Goal: Task Accomplishment & Management: Use online tool/utility

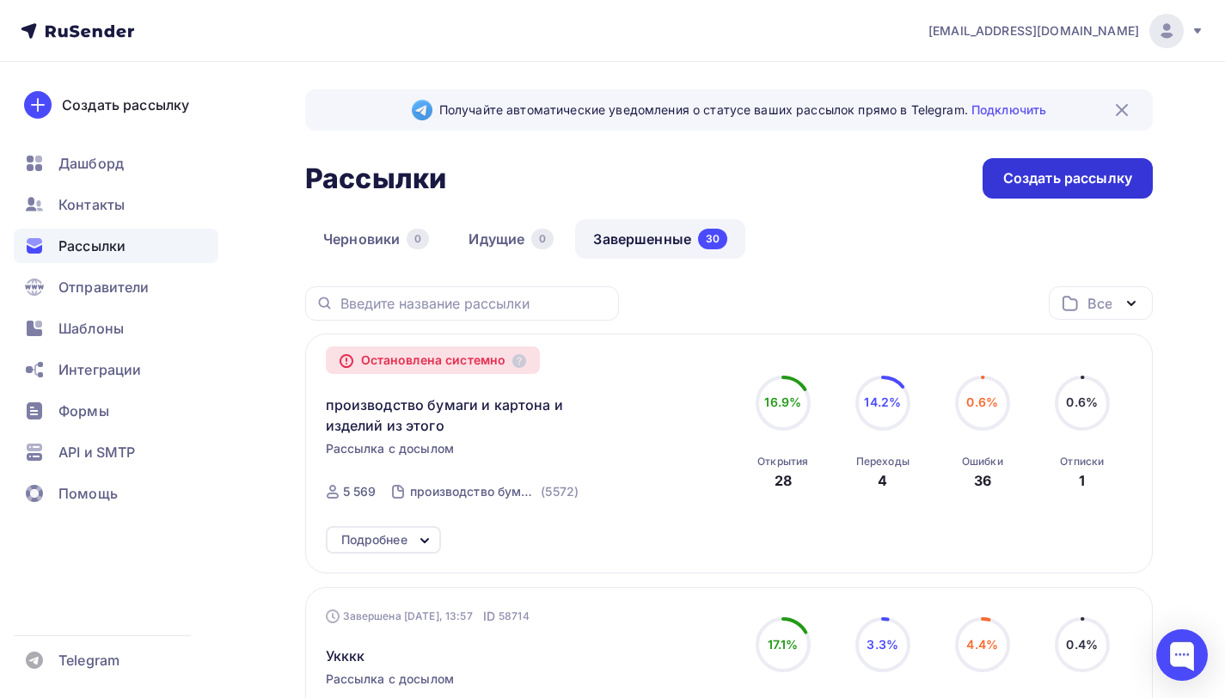
click at [996, 180] on div "Создать рассылку" at bounding box center [1068, 178] width 170 height 40
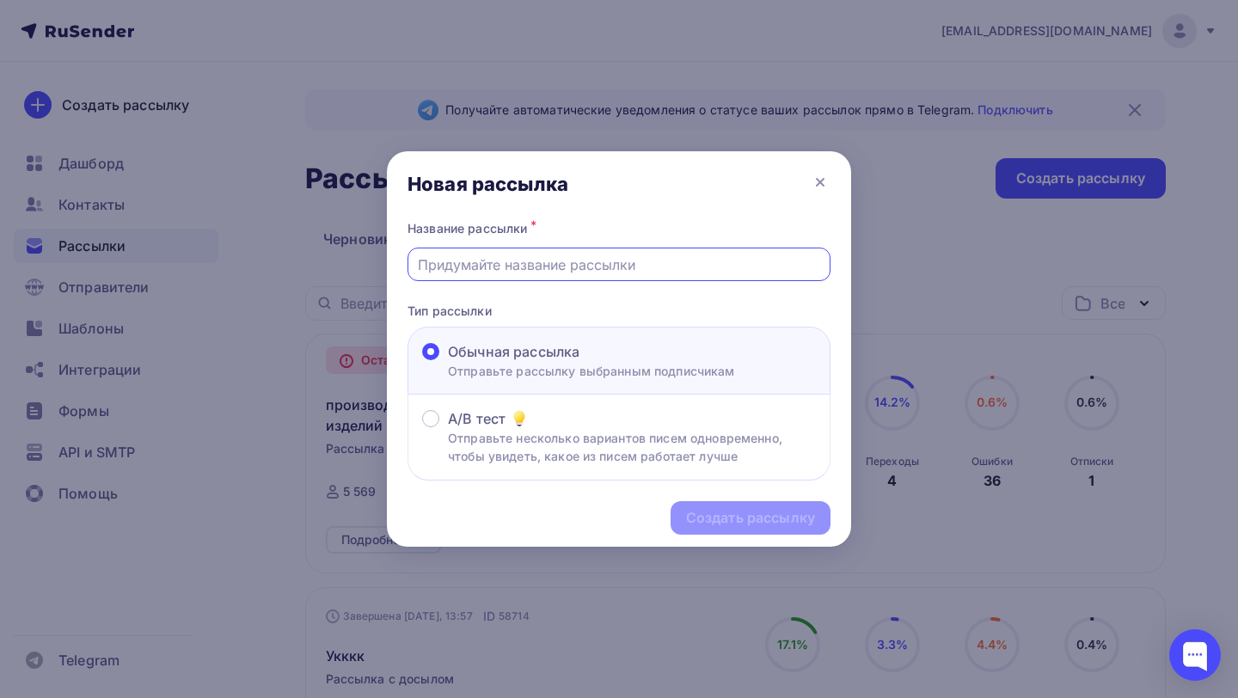
click at [536, 270] on input "text" at bounding box center [619, 264] width 403 height 21
type input "Пищевые2"
click at [721, 522] on div "Создать рассылку" at bounding box center [750, 518] width 129 height 20
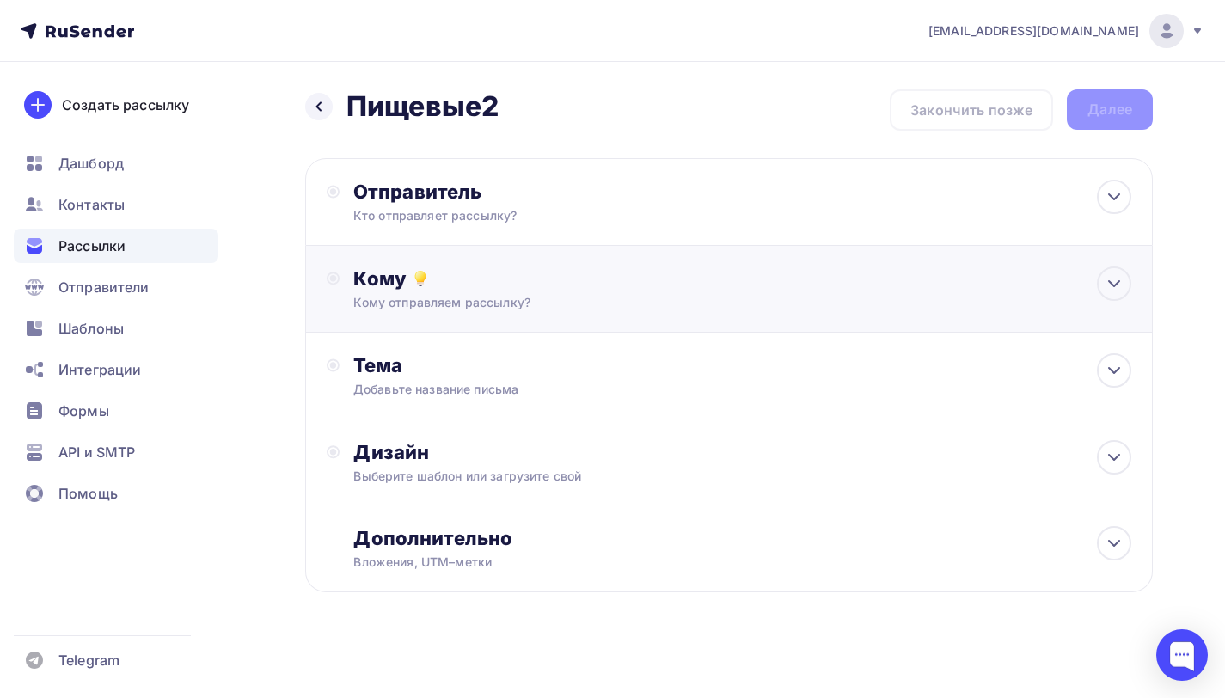
click at [479, 259] on div "Кому Кому отправляем рассылку? Списки получателей Выберите список Все списки id…" at bounding box center [729, 289] width 848 height 87
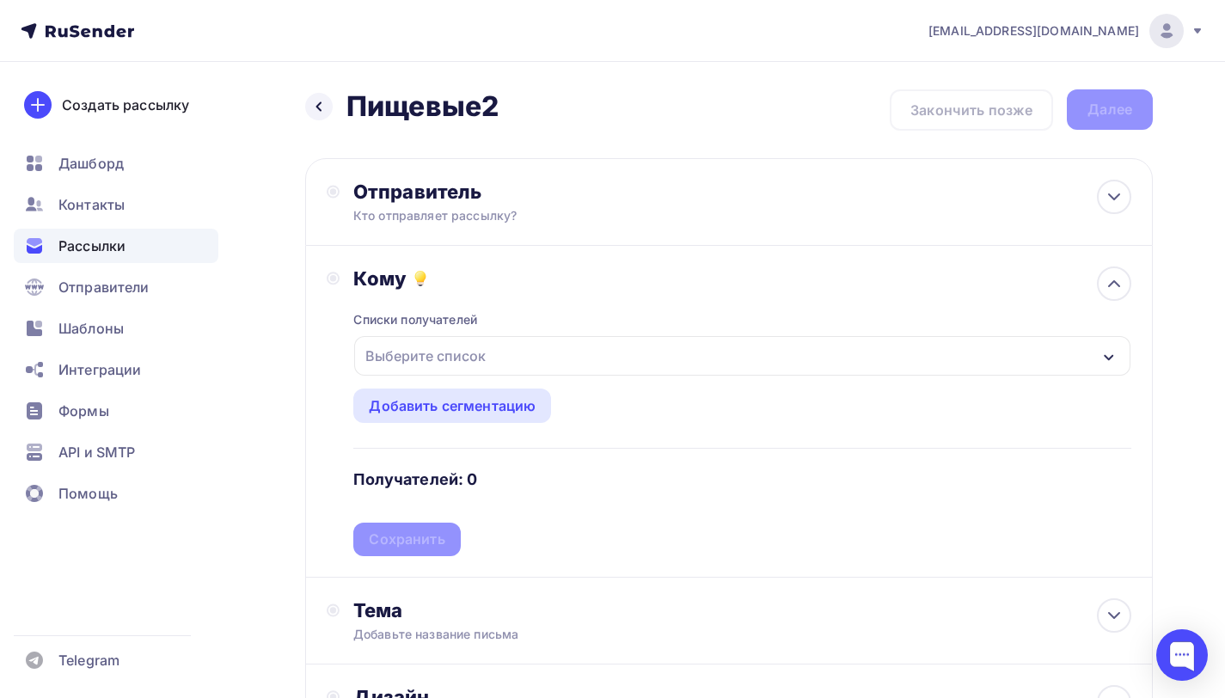
click at [436, 353] on div "Выберите список" at bounding box center [426, 355] width 134 height 31
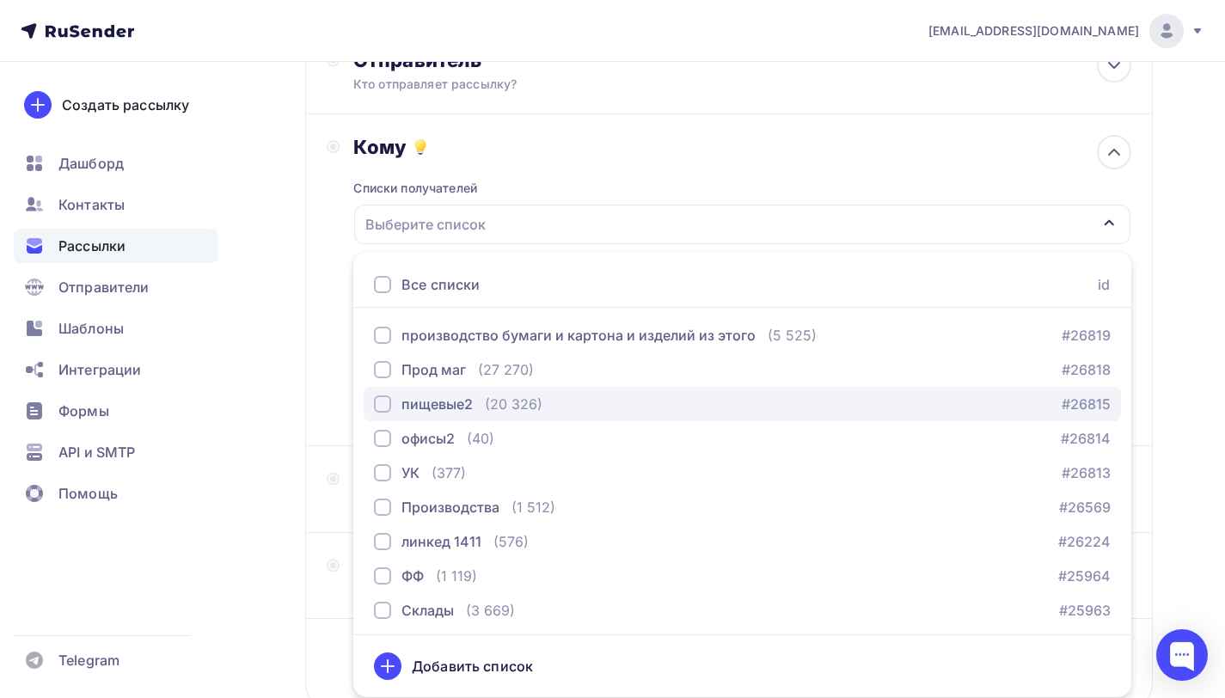
click at [444, 400] on div "пищевые2" at bounding box center [436, 404] width 71 height 21
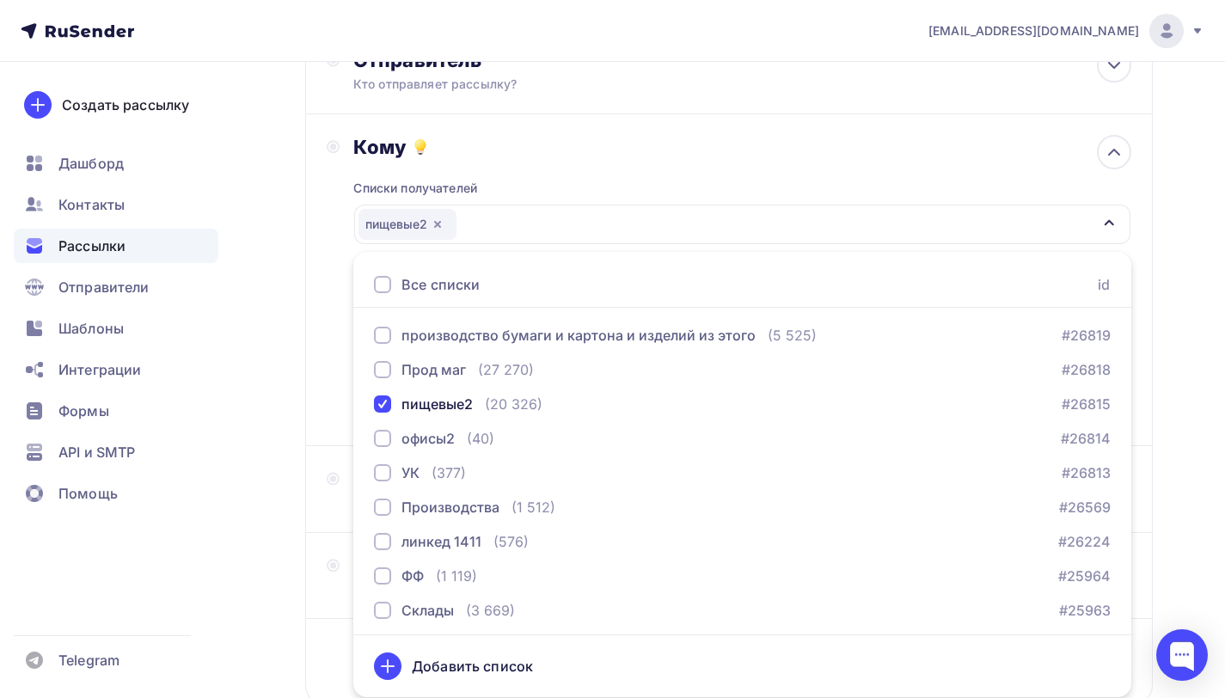
click at [542, 176] on div "Списки получателей пищевые2 Все списки id производство бумаги и картона и издел…" at bounding box center [742, 292] width 778 height 266
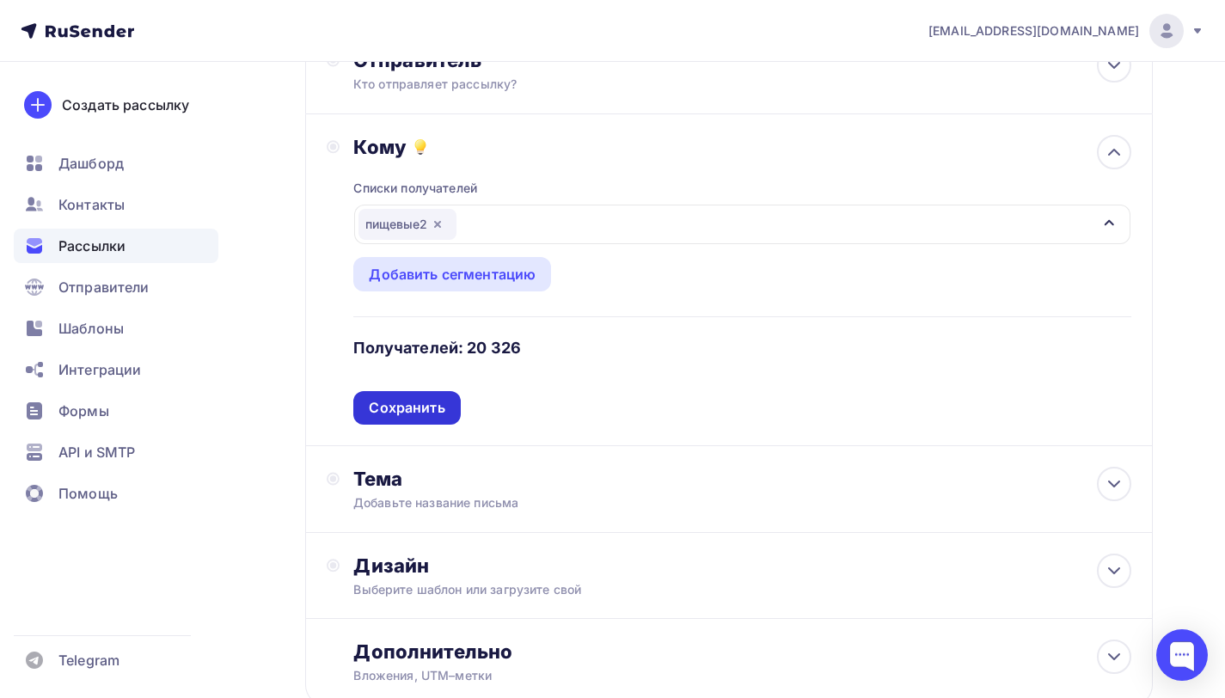
click at [401, 403] on div "Сохранить" at bounding box center [407, 408] width 76 height 20
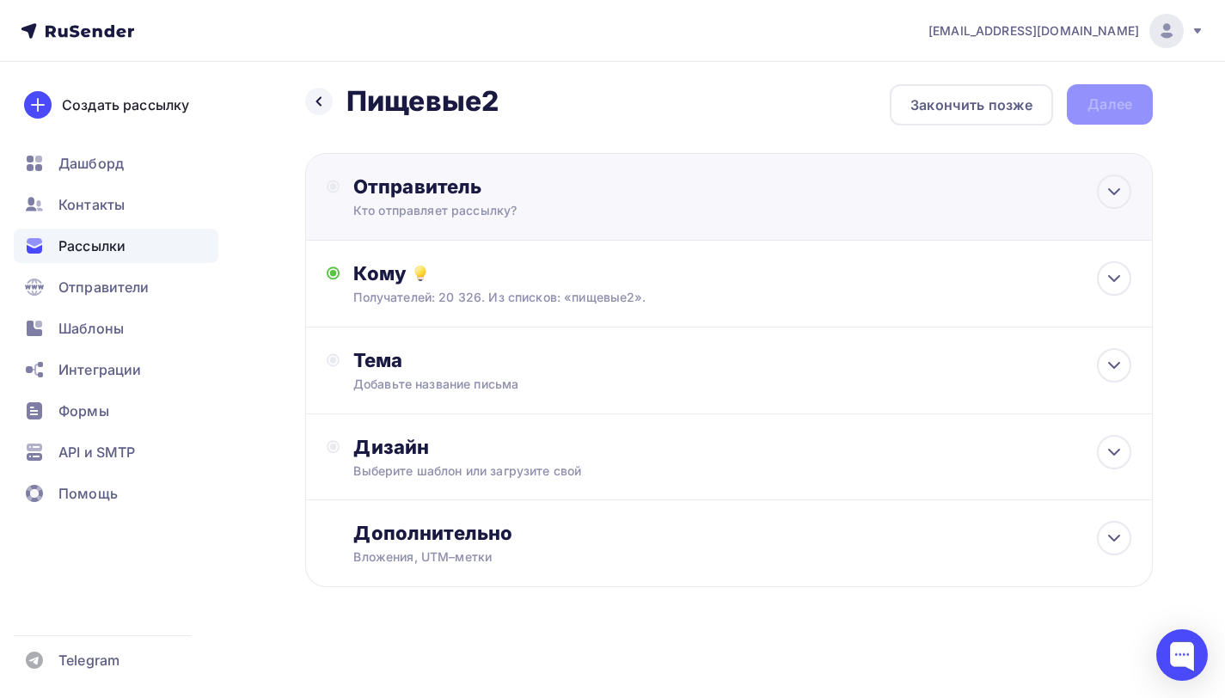
click at [487, 215] on div "Кто отправляет рассылку?" at bounding box center [520, 210] width 335 height 17
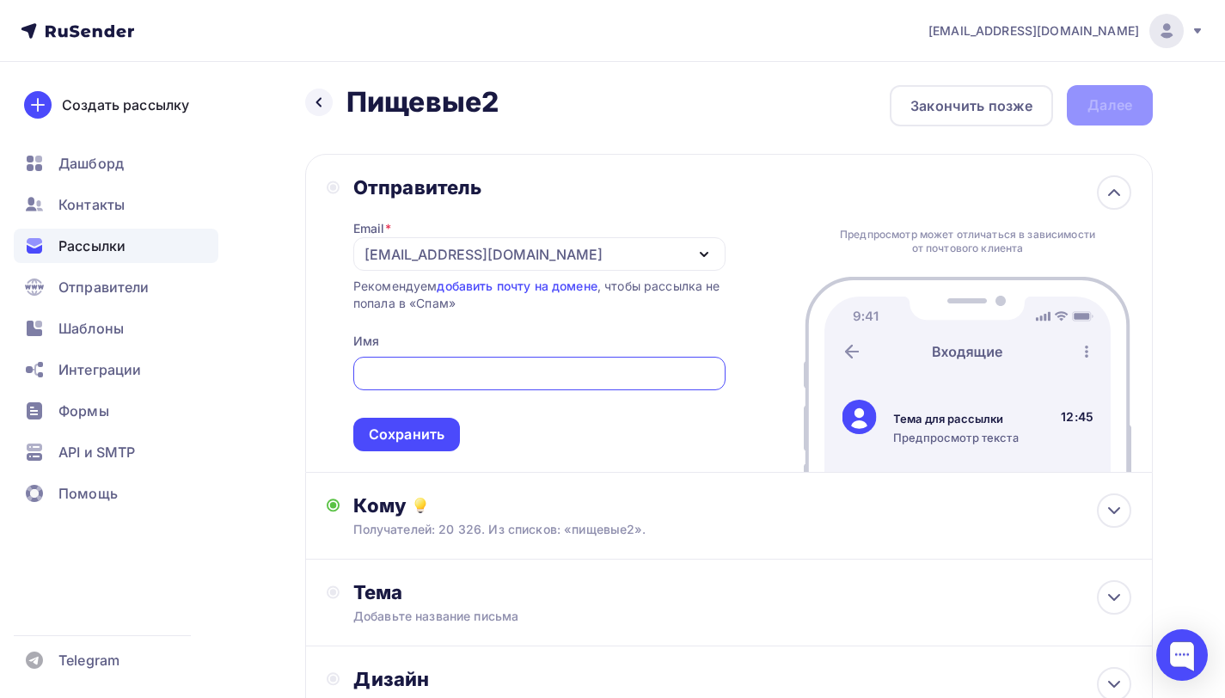
scroll to position [0, 0]
click at [484, 257] on div "[EMAIL_ADDRESS][DOMAIN_NAME]" at bounding box center [539, 254] width 372 height 34
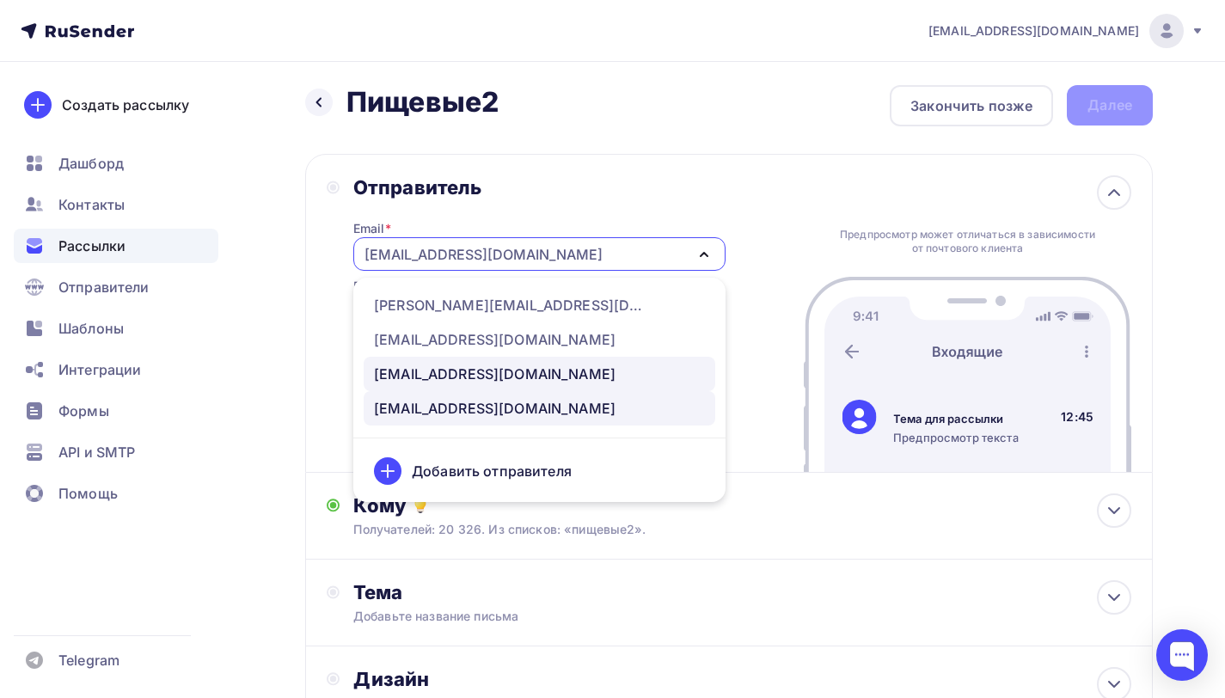
click at [450, 375] on div "[EMAIL_ADDRESS][DOMAIN_NAME]" at bounding box center [495, 374] width 242 height 21
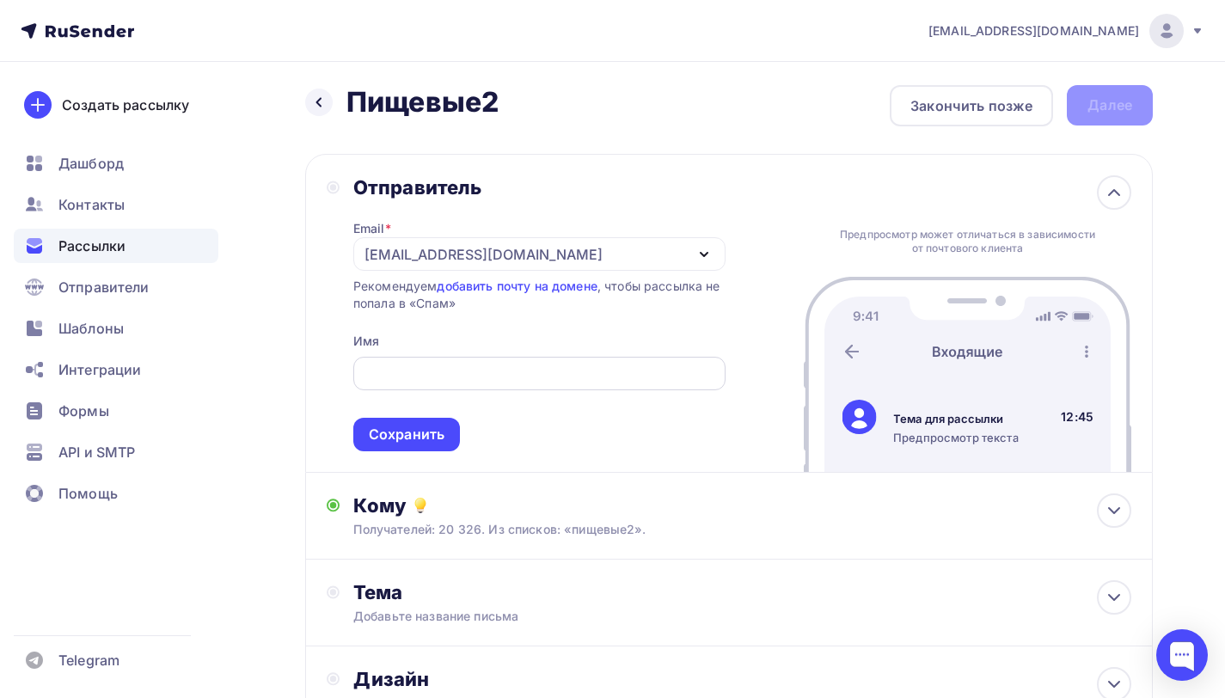
click at [517, 357] on div at bounding box center [539, 374] width 372 height 34
click at [505, 367] on input "text" at bounding box center [539, 374] width 352 height 21
paste input "[PERSON_NAME]"
type input "[PERSON_NAME]"
click at [442, 441] on div "Сохранить" at bounding box center [407, 435] width 76 height 20
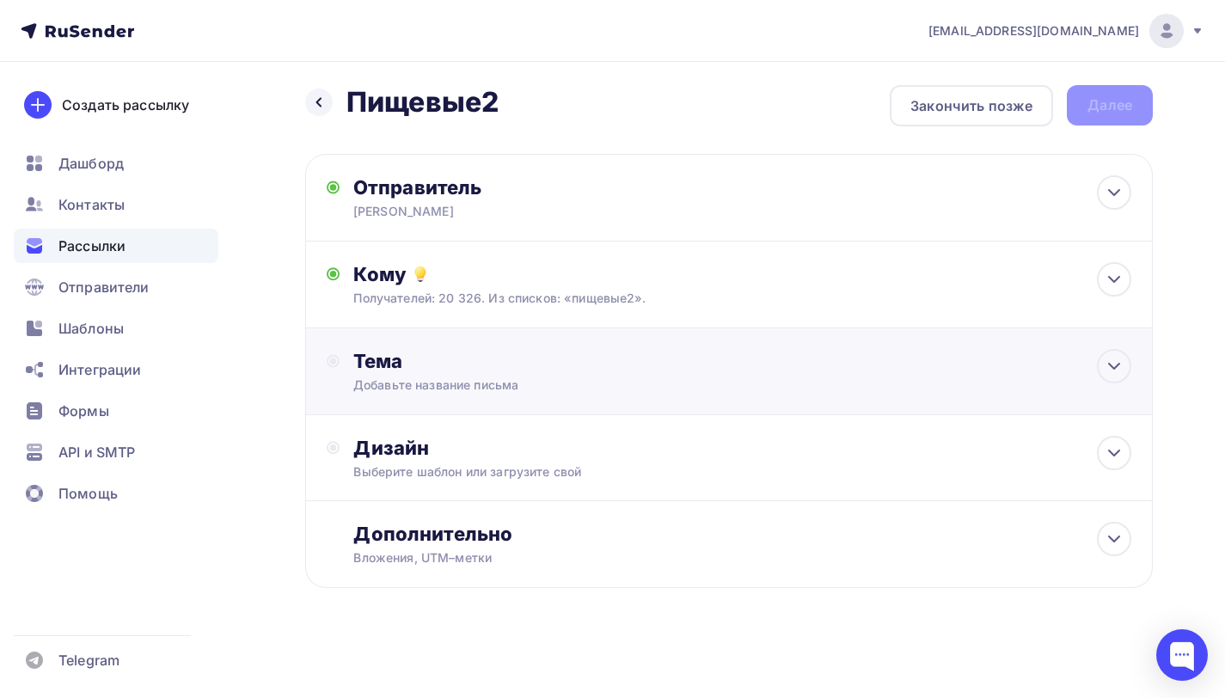
click at [496, 378] on div "Добавьте название письма" at bounding box center [506, 385] width 306 height 17
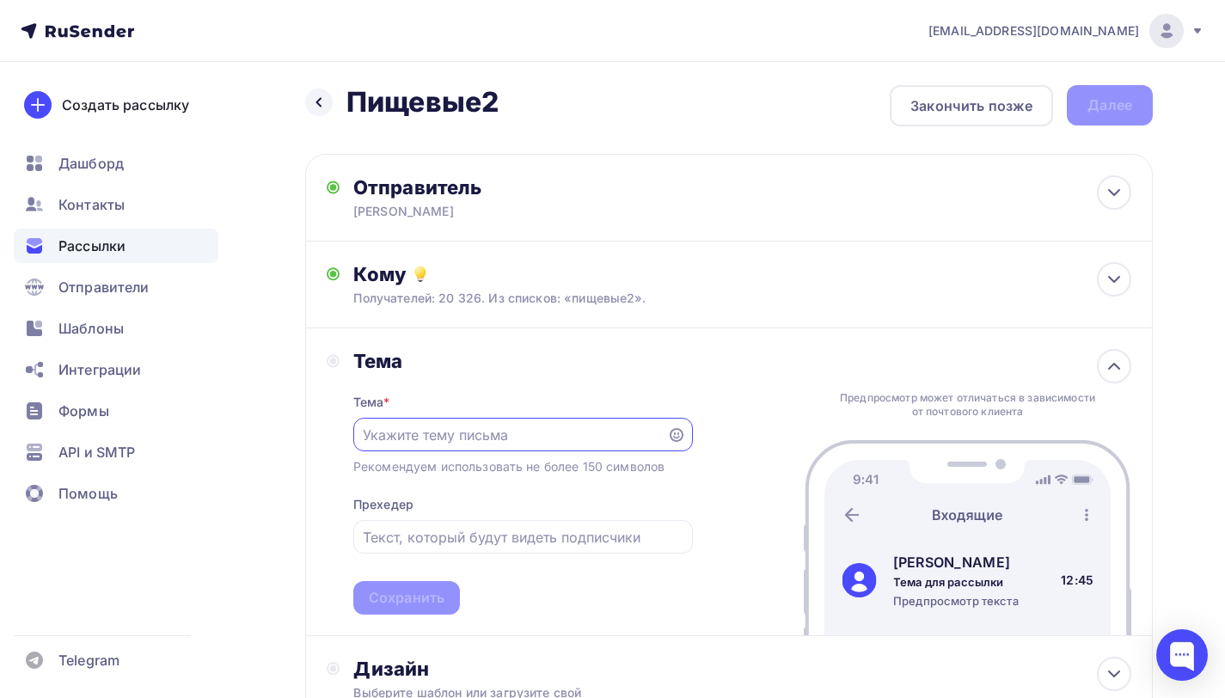
click at [459, 432] on input "text" at bounding box center [510, 435] width 294 height 21
type input "В"
type input "Повторный запрос, ожидаю ответа..."
click at [429, 602] on div "Сохранить" at bounding box center [407, 598] width 76 height 20
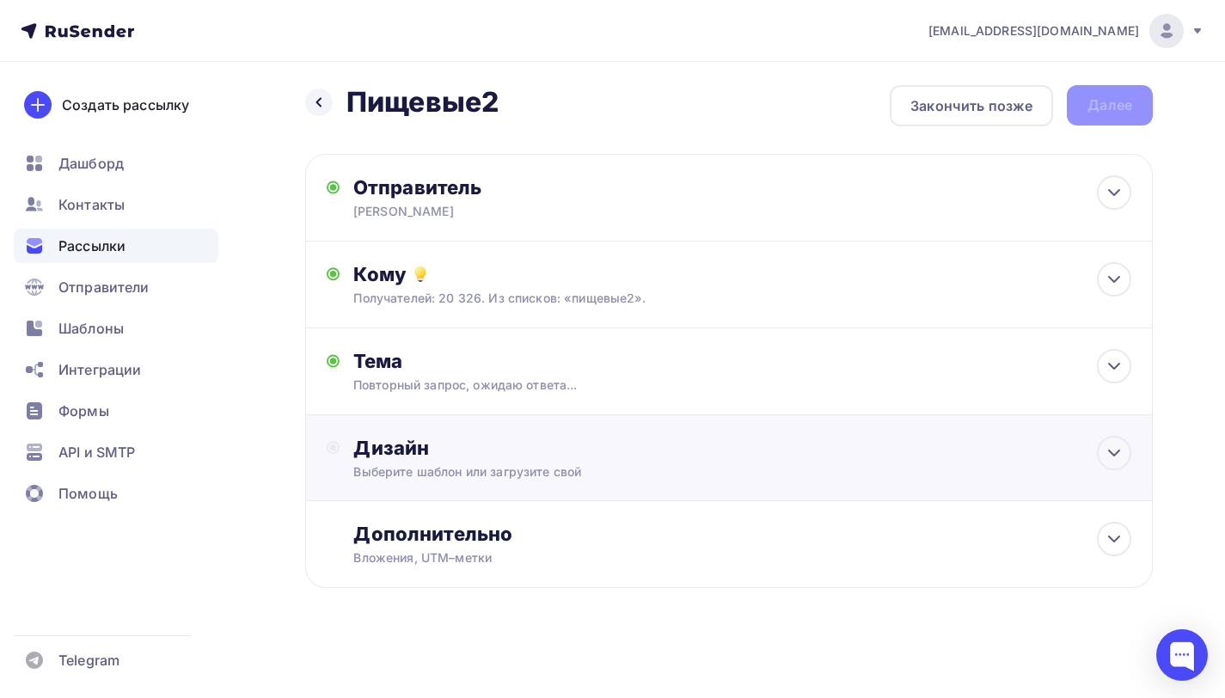
click at [518, 466] on div "Выберите шаблон или загрузите свой" at bounding box center [703, 471] width 700 height 17
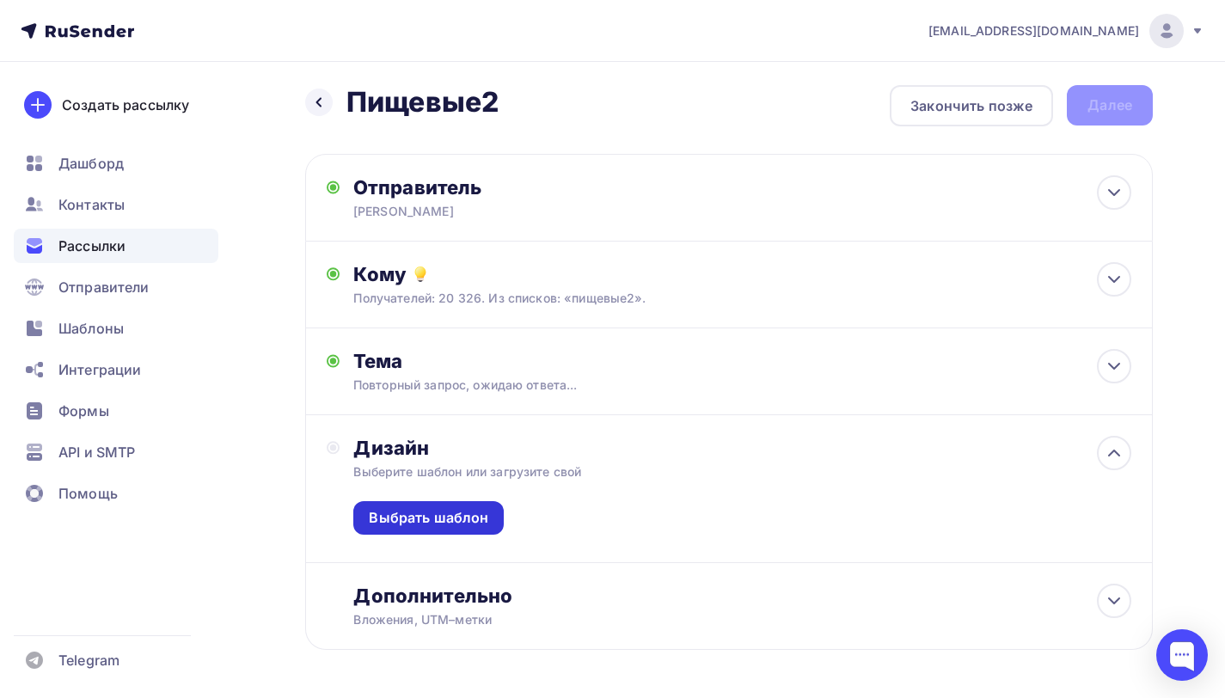
click at [496, 506] on div "Выбрать шаблон" at bounding box center [428, 518] width 150 height 34
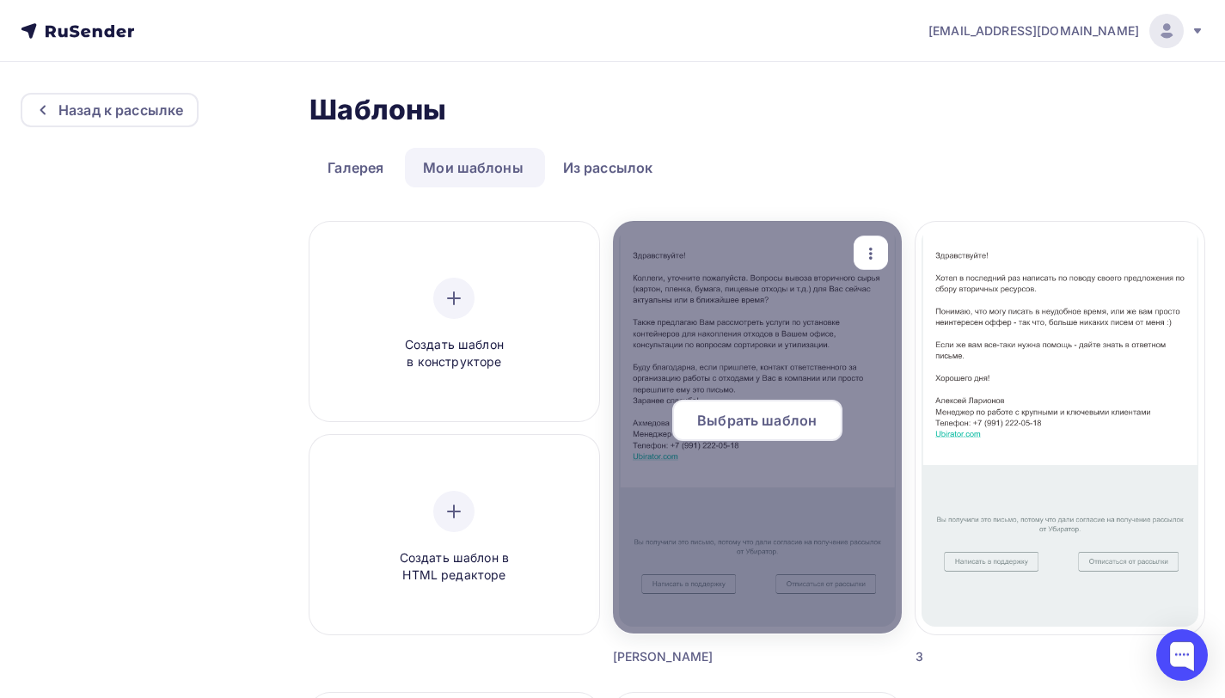
click at [767, 420] on span "Выбрать шаблон" at bounding box center [757, 420] width 120 height 21
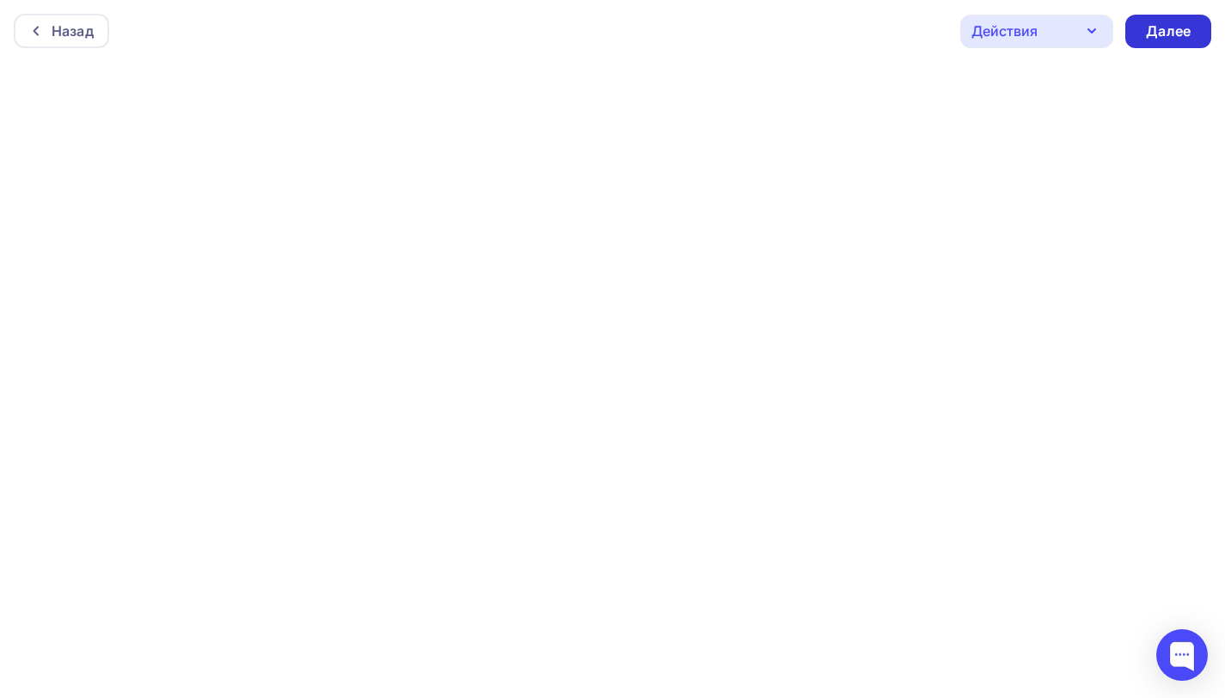
click at [1163, 39] on div "Далее" at bounding box center [1168, 31] width 45 height 20
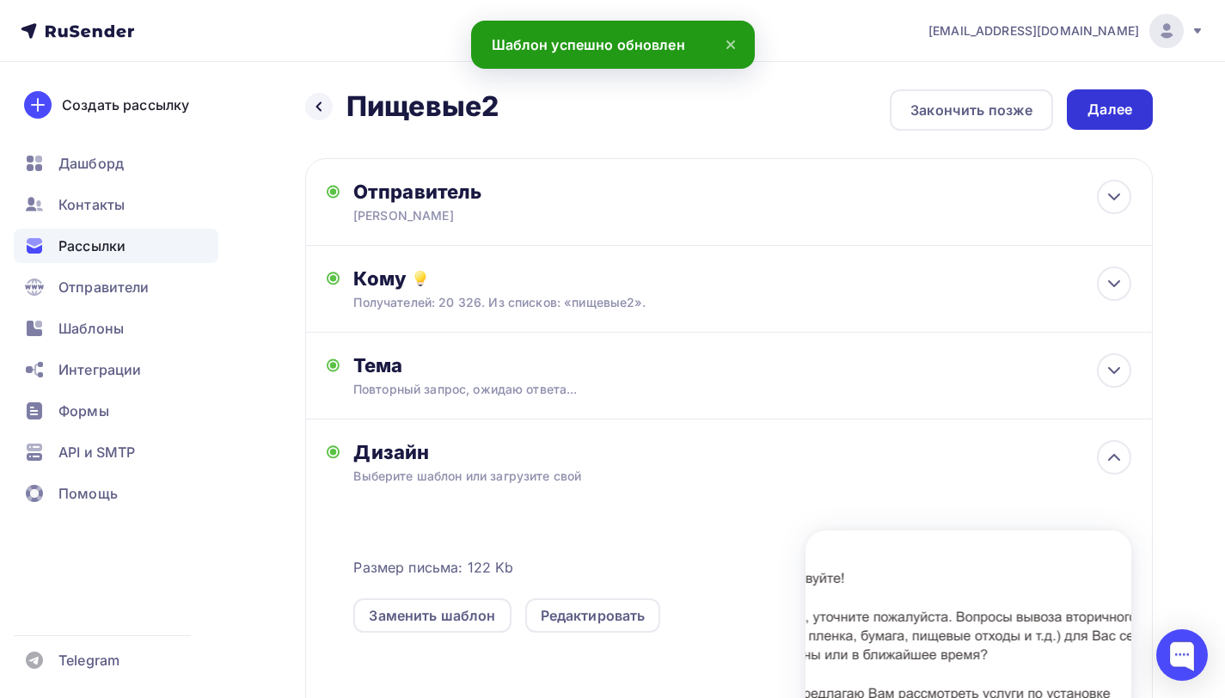
click at [1110, 122] on div "Далее" at bounding box center [1110, 109] width 86 height 40
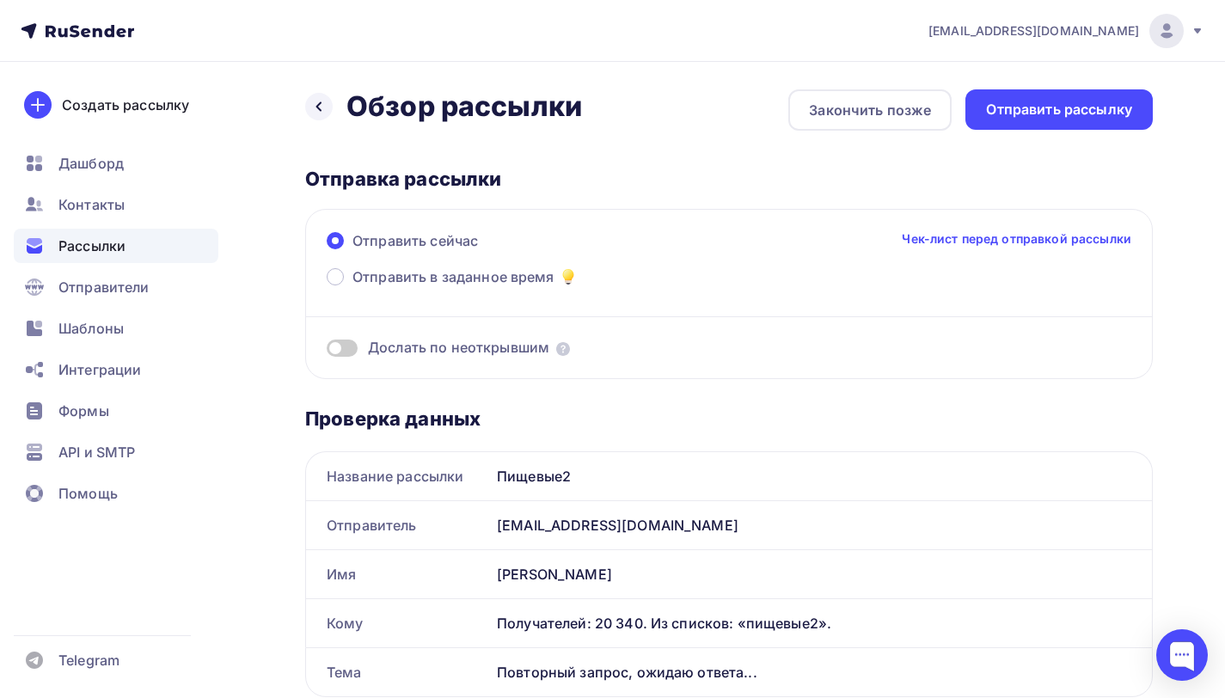
click at [354, 348] on span at bounding box center [342, 348] width 31 height 17
click at [327, 351] on input "checkbox" at bounding box center [327, 351] width 0 height 0
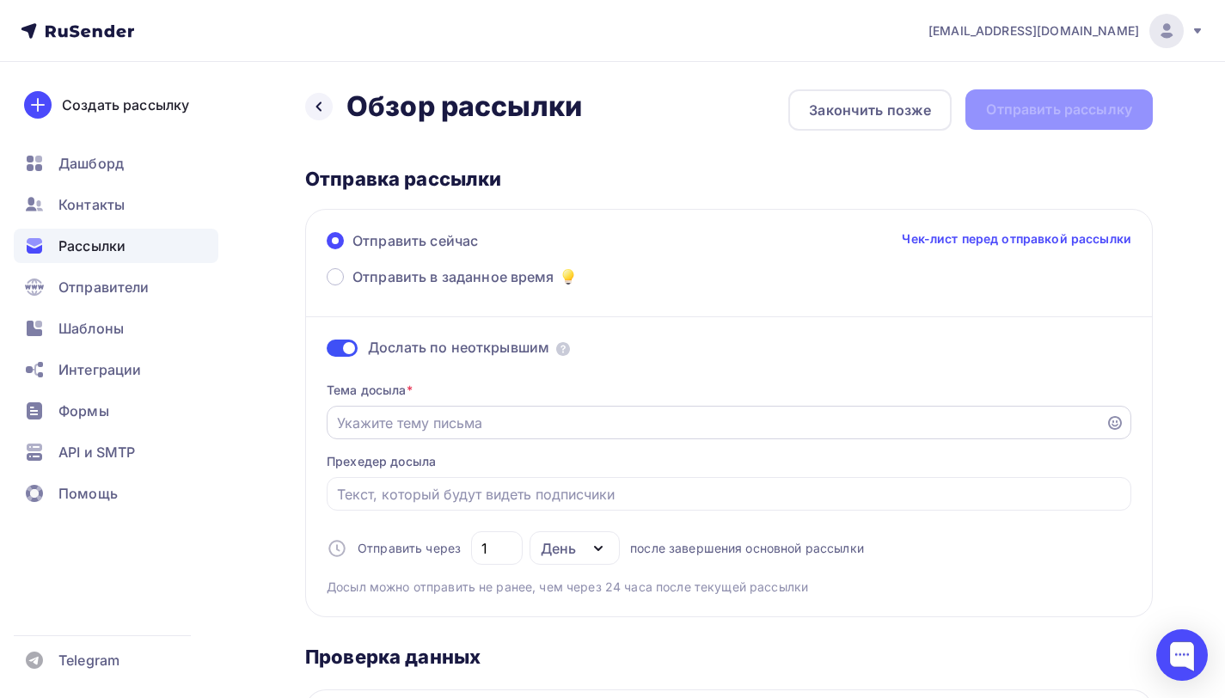
click at [404, 415] on input "Отправить в заданное время" at bounding box center [716, 423] width 759 height 21
paste input "Все еще ожидаю вашего ответа..."
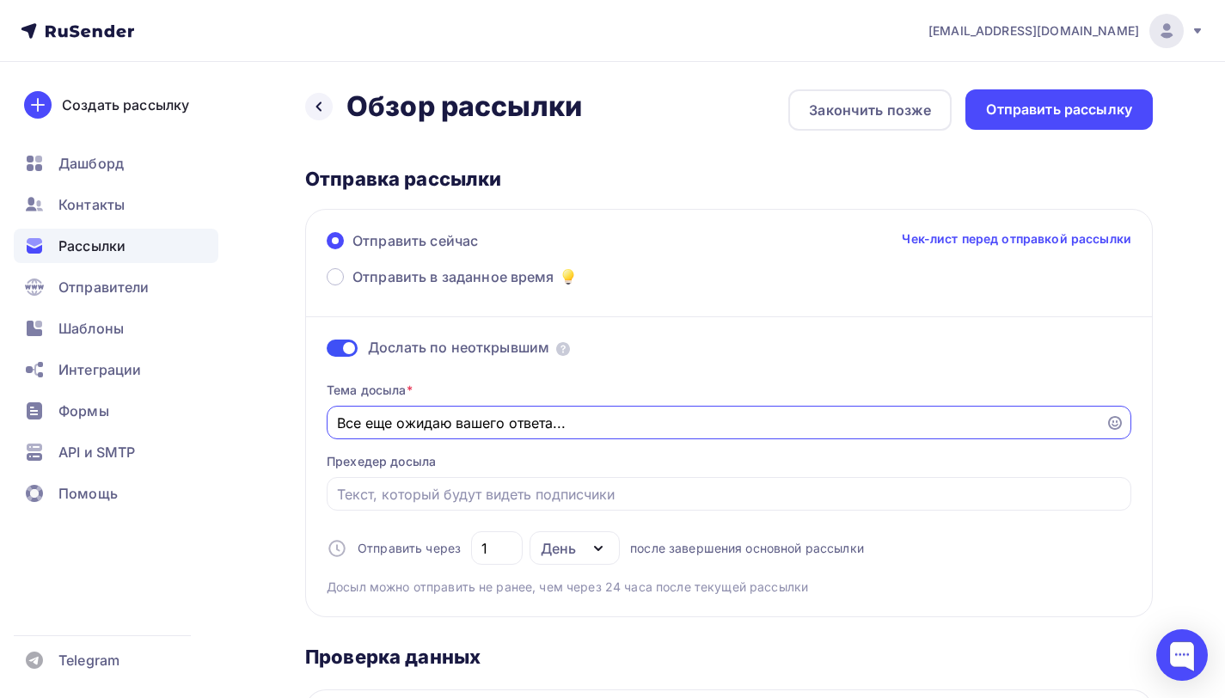
type input "Все еще ожидаю вашего ответа..."
click at [641, 370] on div "Тема досыла * Все еще ожидаю вашего ответа... Прехедер досыла Отправить через 1…" at bounding box center [729, 482] width 805 height 228
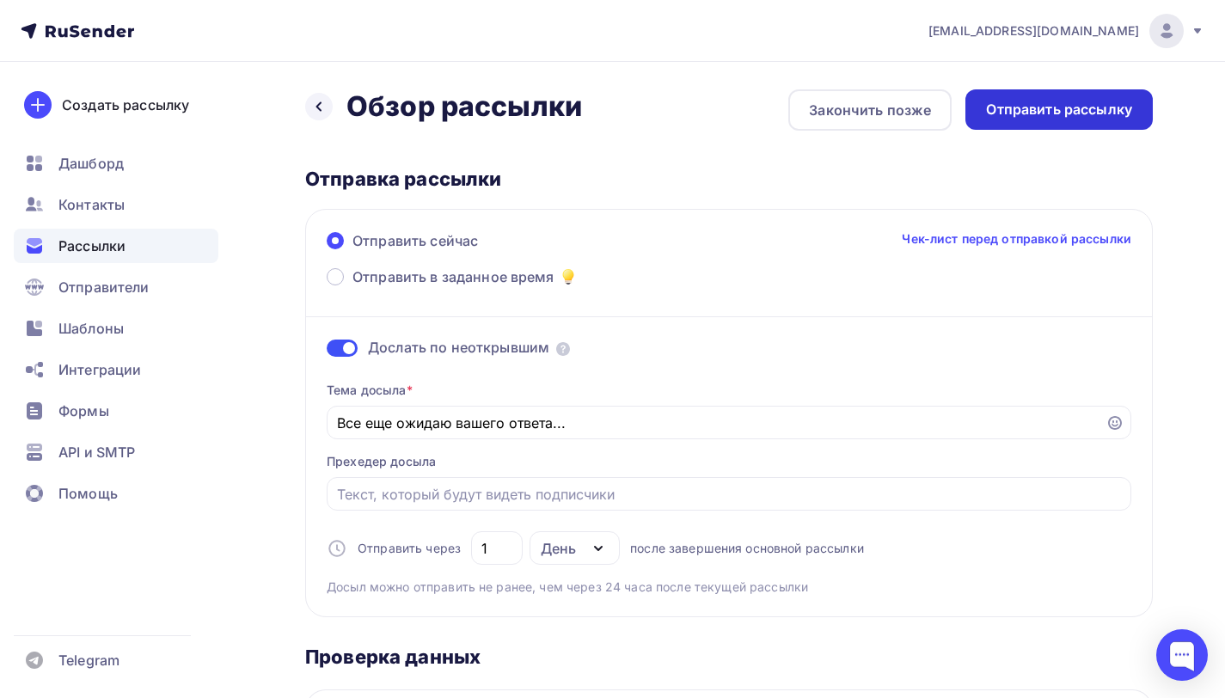
click at [1030, 125] on div "Отправить рассылку" at bounding box center [1058, 109] width 187 height 40
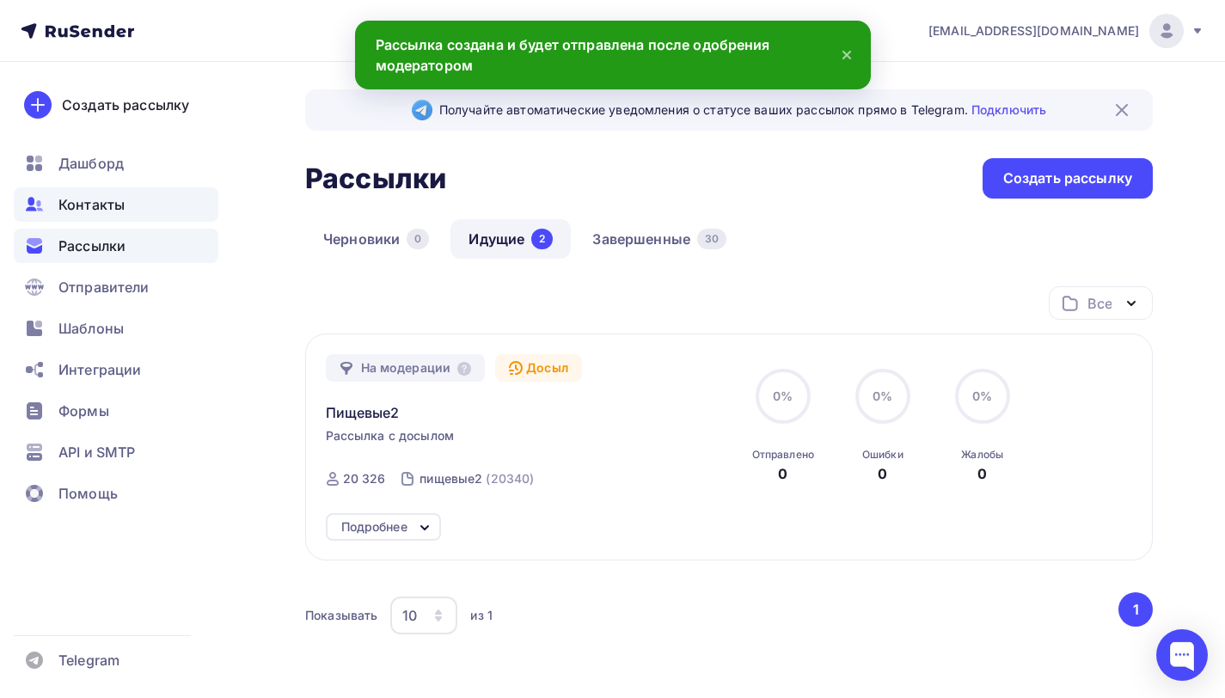
click at [129, 216] on div "Контакты" at bounding box center [116, 204] width 205 height 34
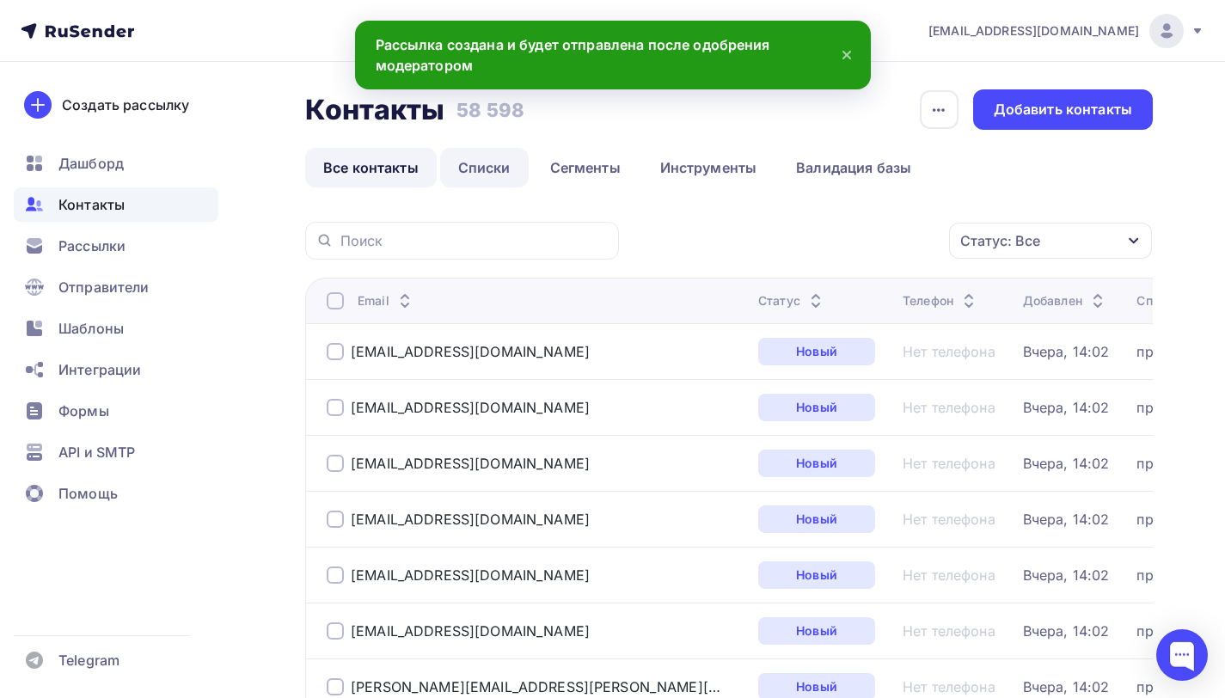
click at [493, 161] on link "Списки" at bounding box center [484, 168] width 89 height 40
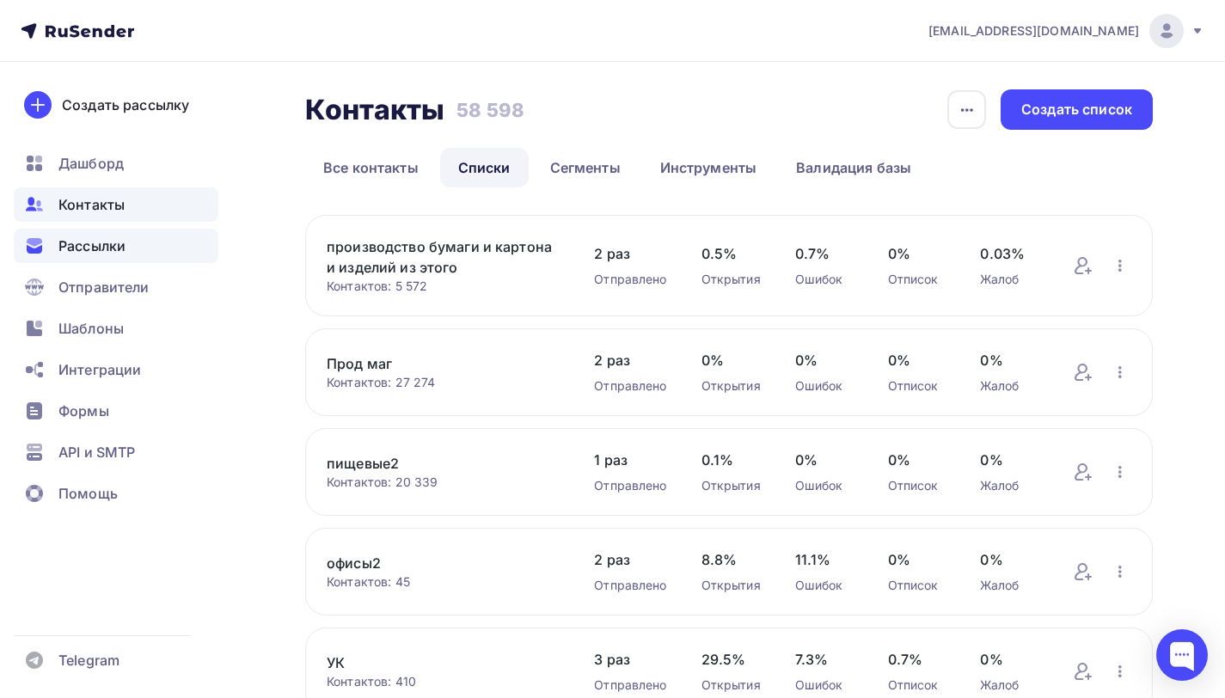
click at [132, 258] on div "Рассылки" at bounding box center [116, 246] width 205 height 34
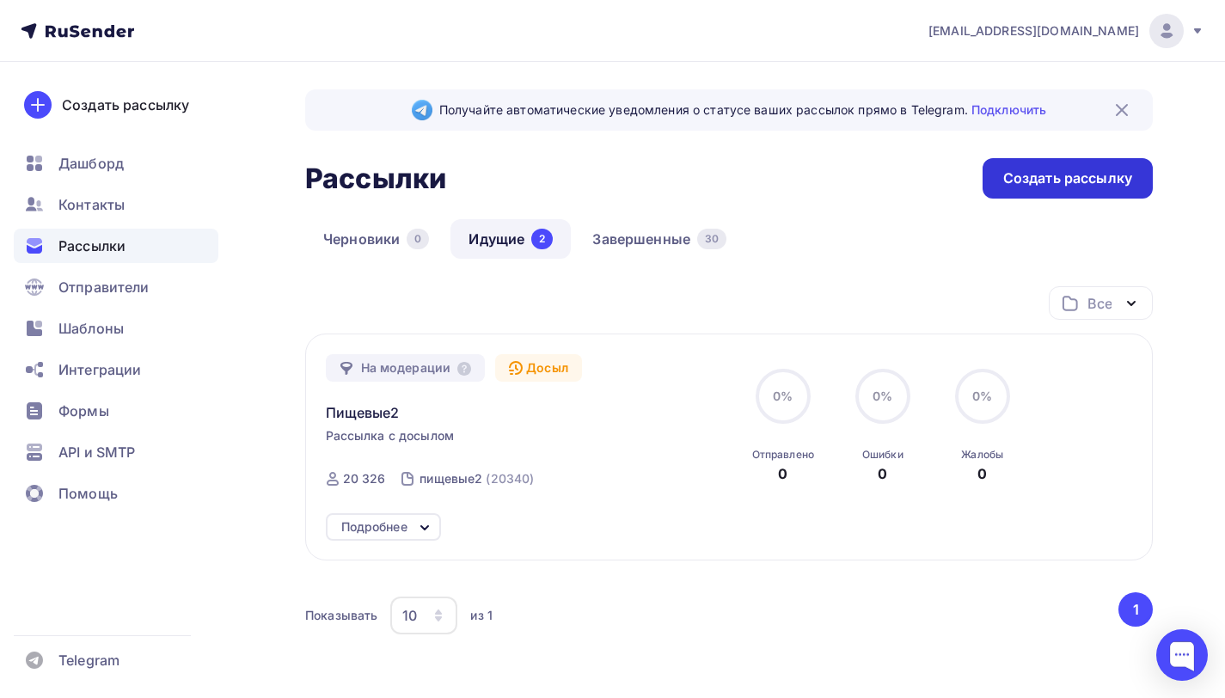
click at [1033, 181] on div "Создать рассылку" at bounding box center [1067, 179] width 129 height 20
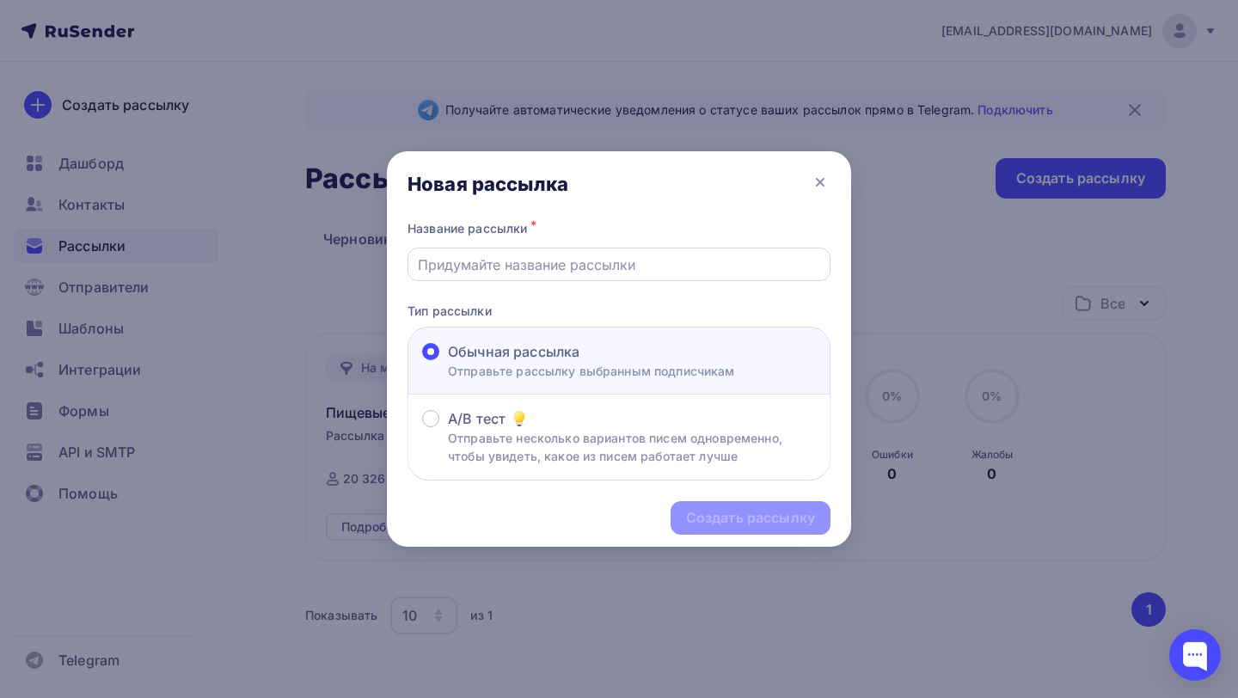
click at [611, 268] on input "text" at bounding box center [619, 264] width 403 height 21
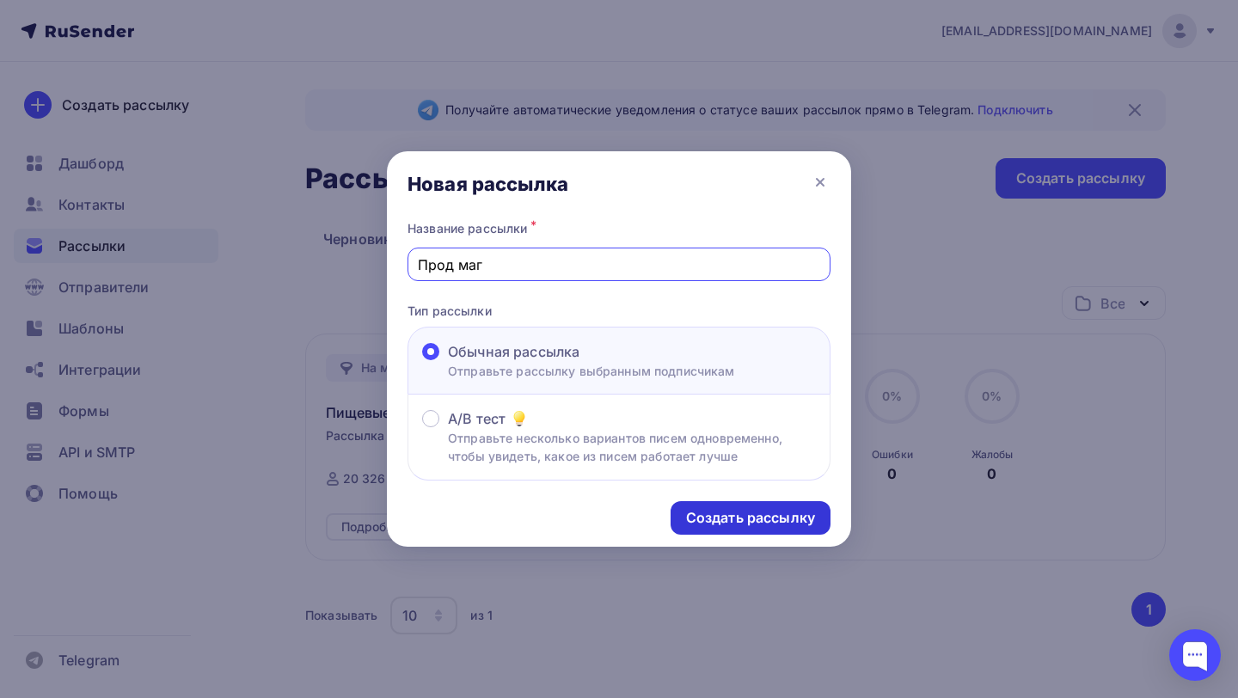
type input "Прод маг"
click at [785, 513] on div "Создать рассылку" at bounding box center [750, 518] width 129 height 20
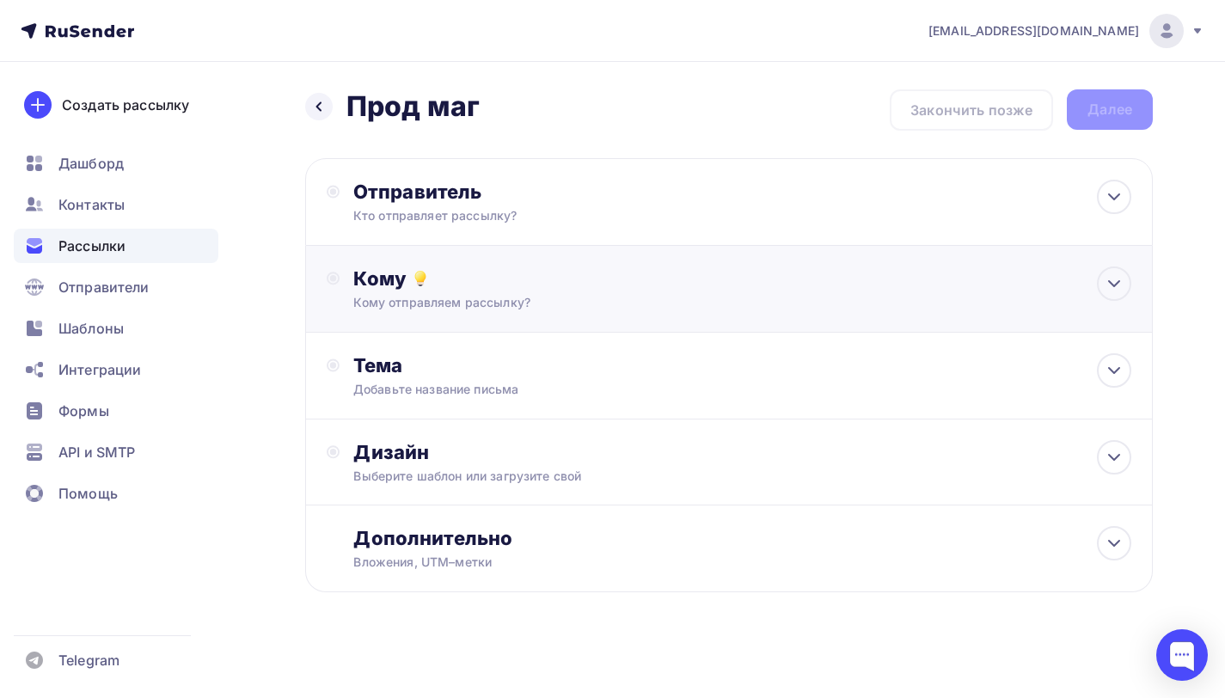
click at [504, 300] on div "Кому отправляем рассылку?" at bounding box center [703, 302] width 700 height 17
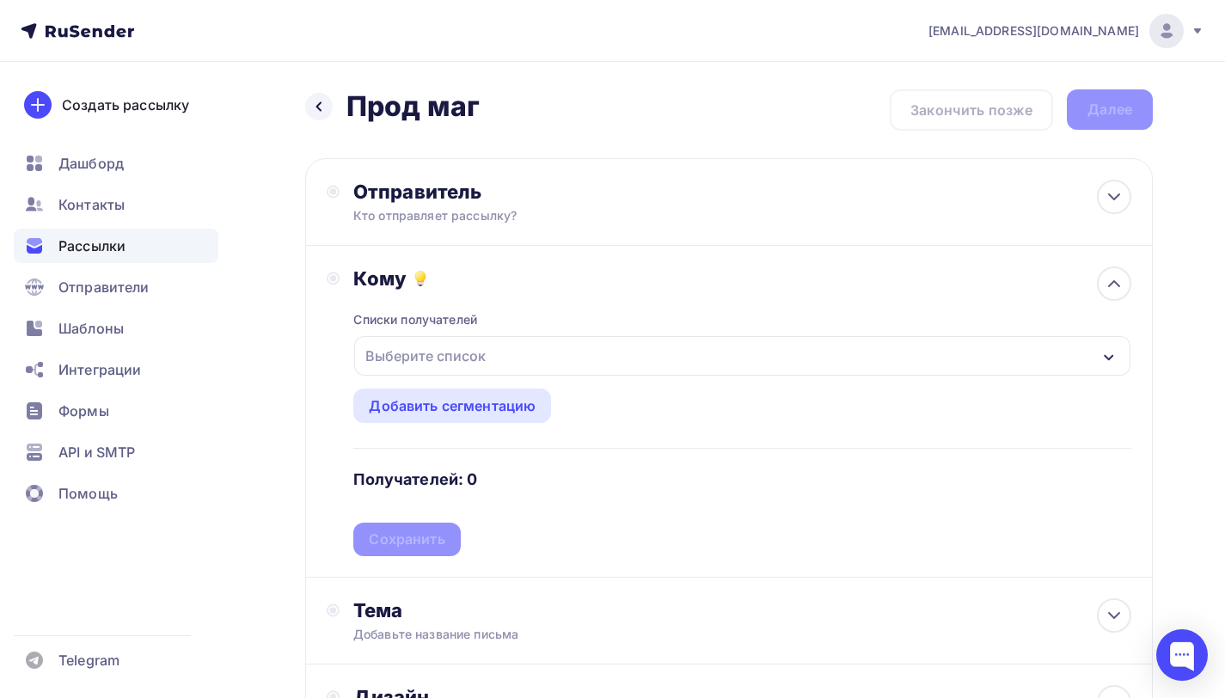
click at [470, 352] on div "Выберите список" at bounding box center [426, 355] width 134 height 31
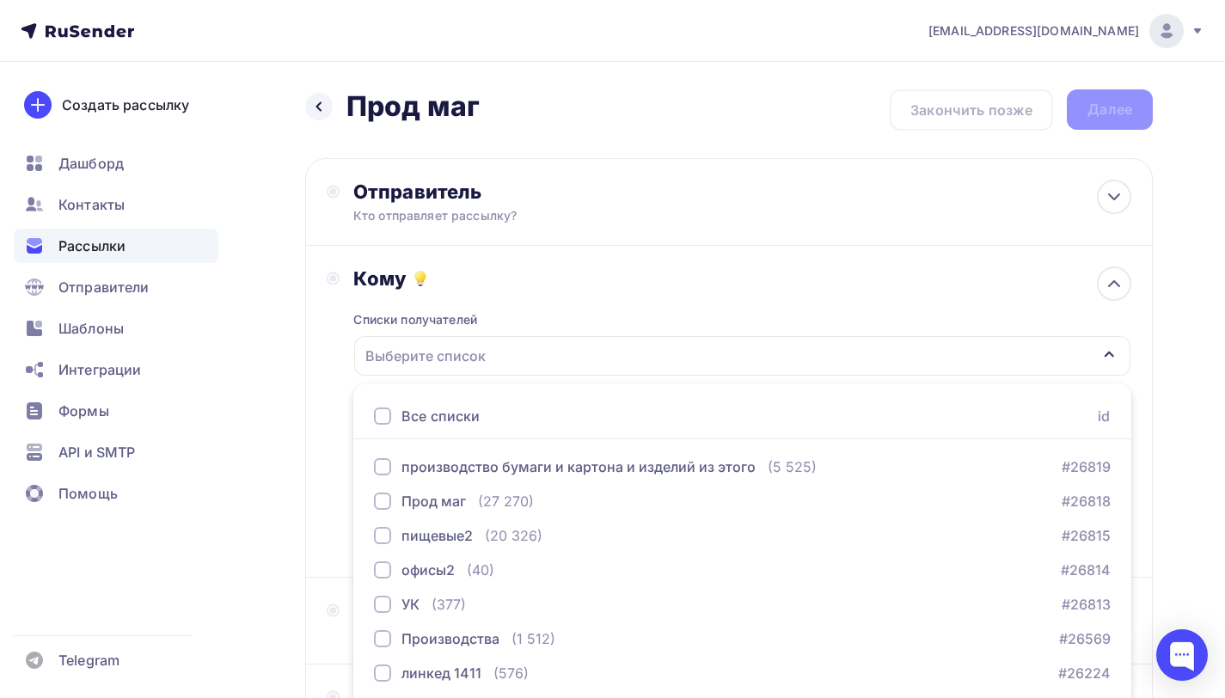
scroll to position [132, 0]
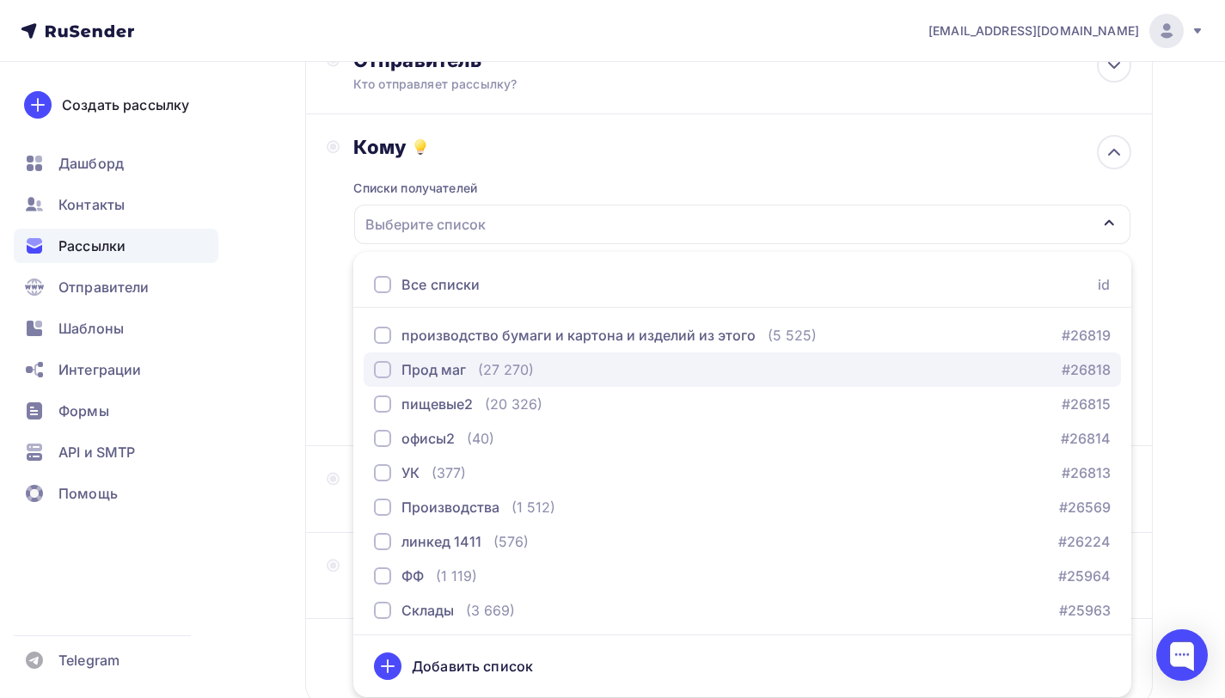
click at [458, 374] on div "Прод маг" at bounding box center [433, 369] width 64 height 21
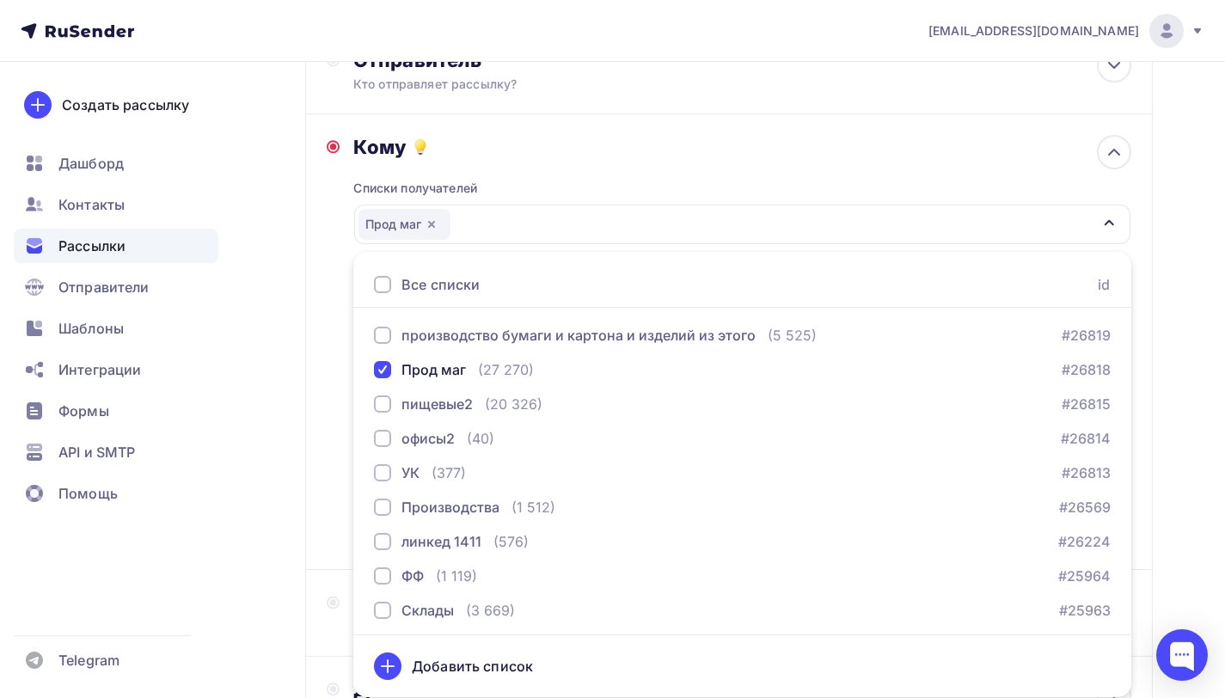
click at [323, 361] on div "Кому Списки получателей Прод маг Все списки id производство бумаги и картона и …" at bounding box center [729, 342] width 848 height 456
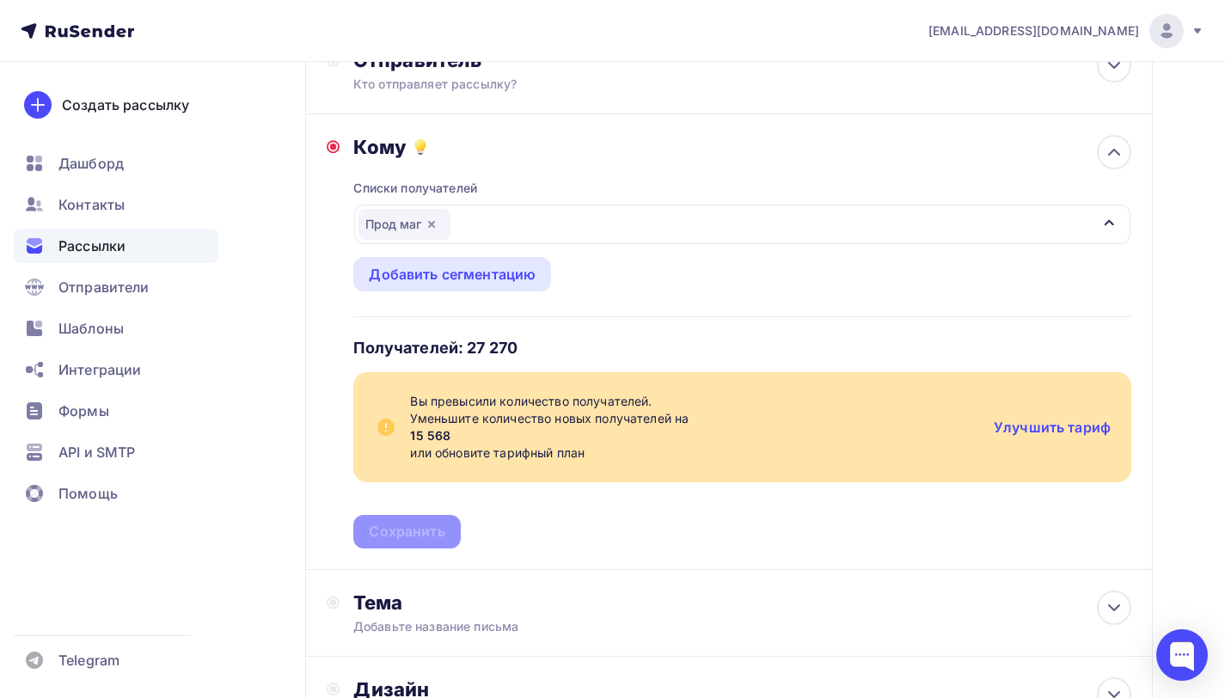
click at [432, 225] on icon "button" at bounding box center [431, 224] width 7 height 7
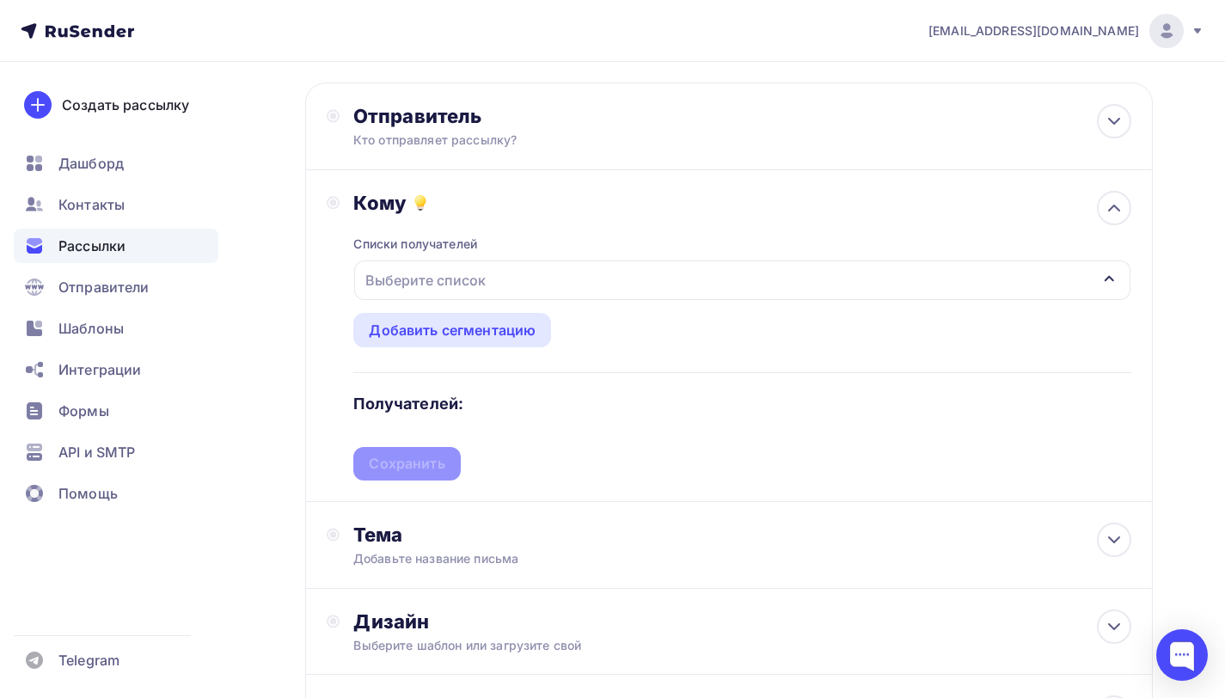
scroll to position [0, 0]
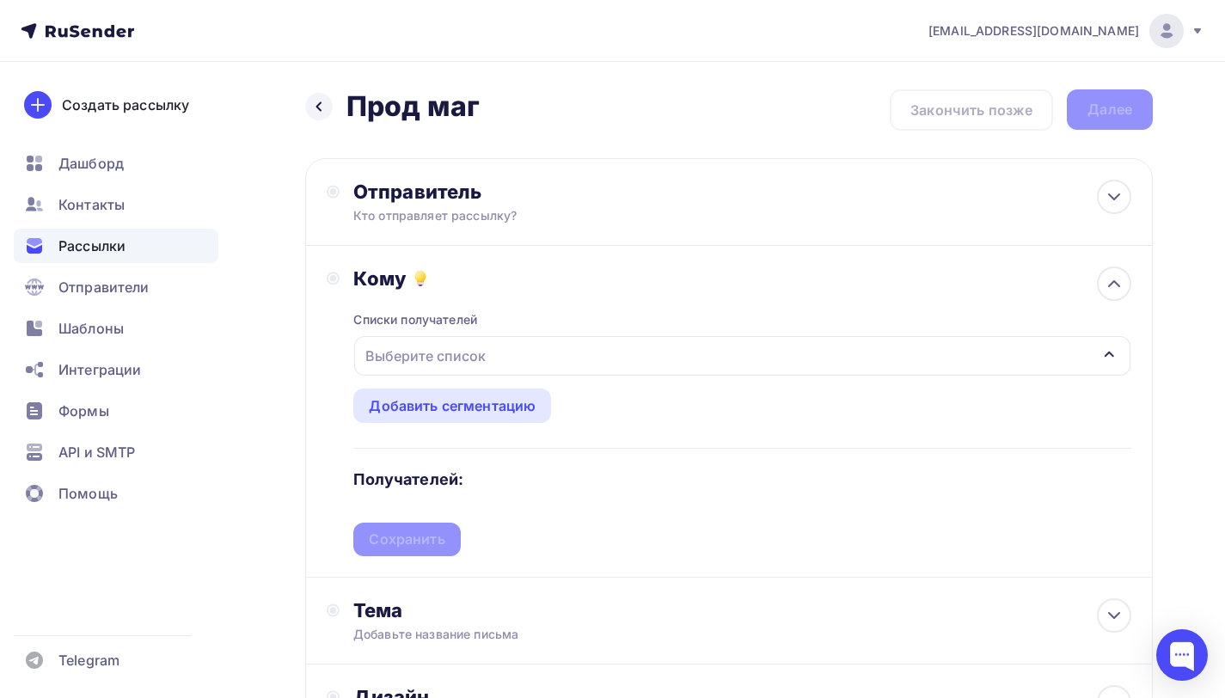
click at [142, 248] on div "Рассылки" at bounding box center [116, 246] width 205 height 34
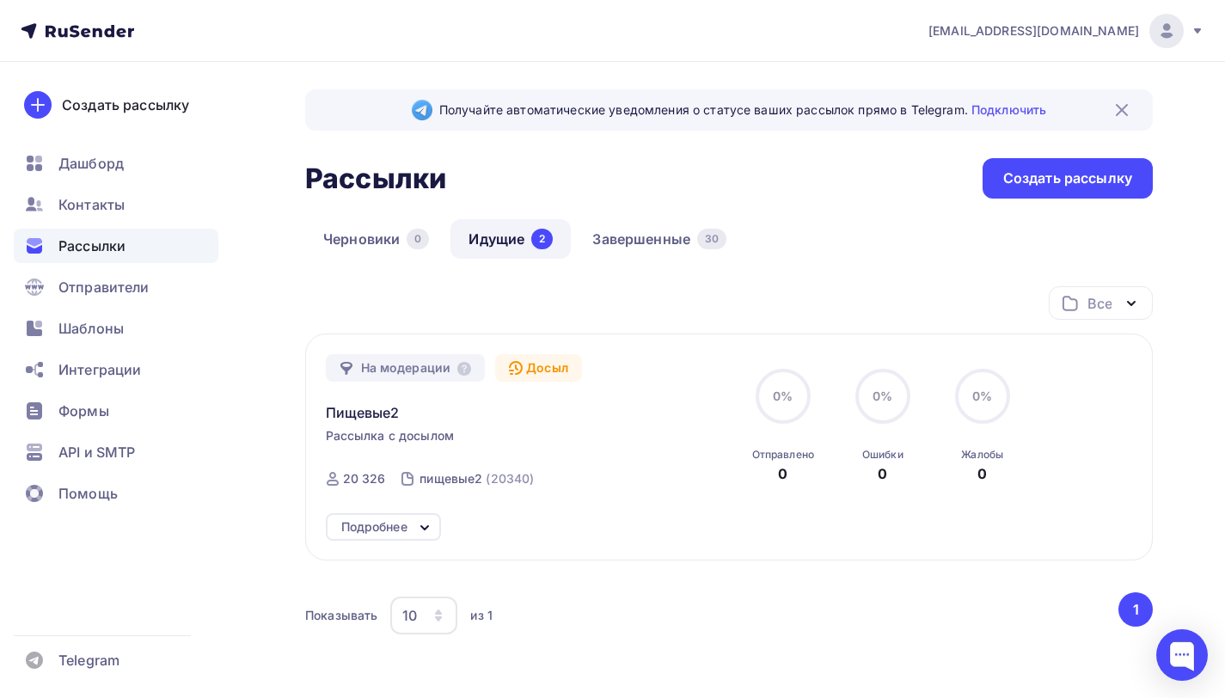
drag, startPoint x: 344, startPoint y: 478, endPoint x: 382, endPoint y: 478, distance: 37.8
click at [382, 478] on div "20 326" at bounding box center [364, 478] width 43 height 17
copy div "20 326"
click at [357, 413] on span "Пищевые2" at bounding box center [363, 412] width 74 height 21
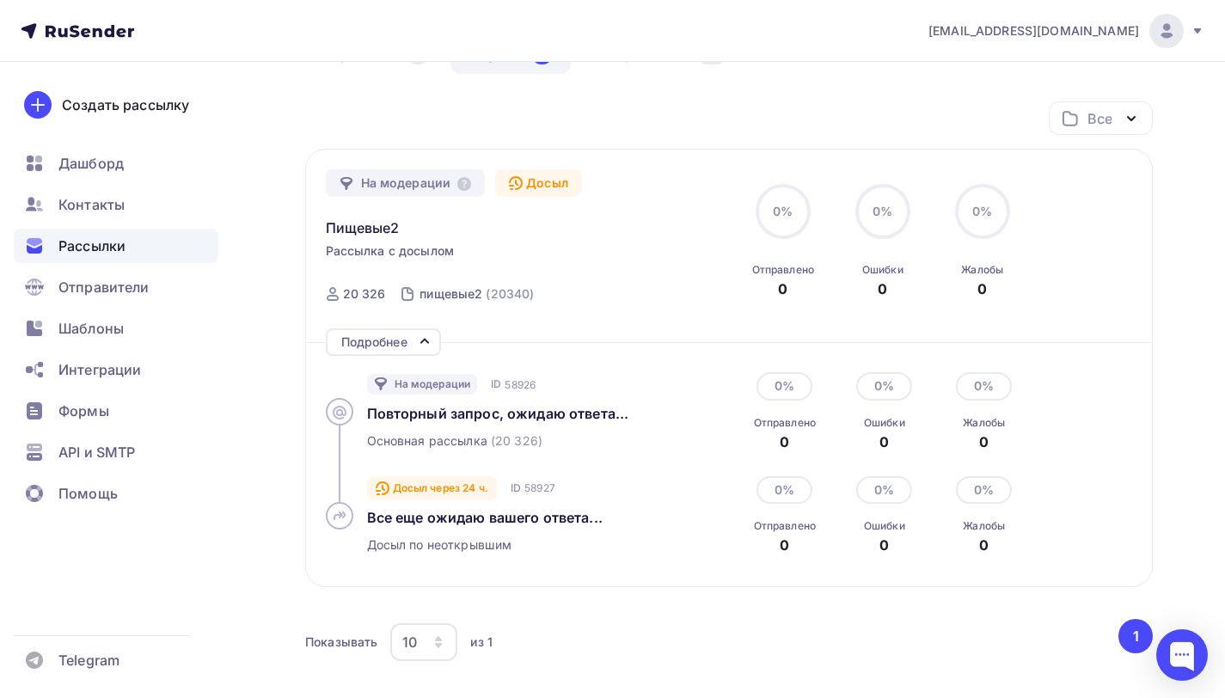
scroll to position [260, 0]
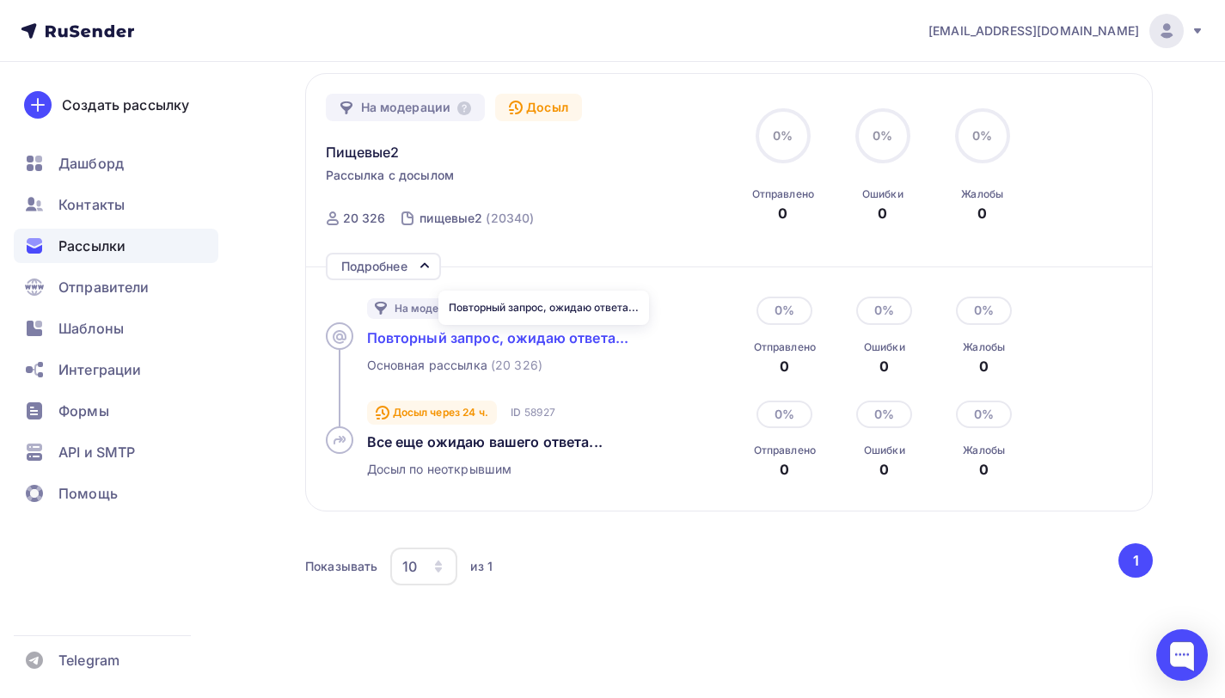
click at [524, 342] on span "Повторный запрос, ожидаю ответа..." at bounding box center [498, 337] width 262 height 17
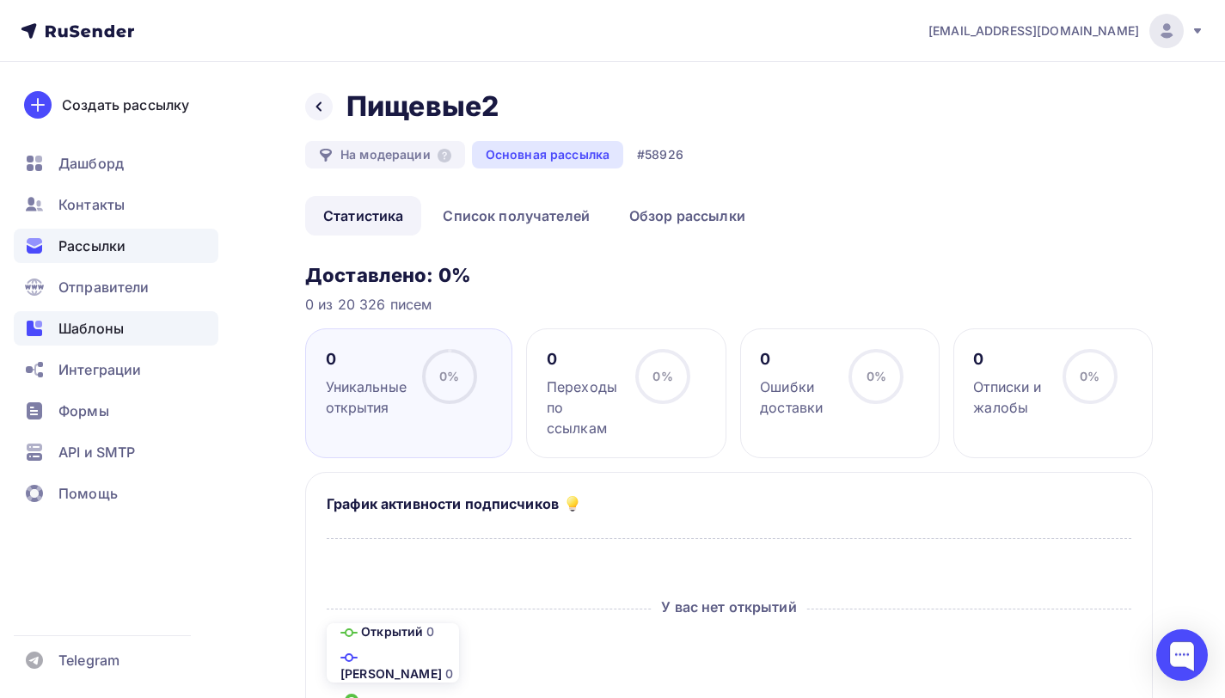
click at [99, 332] on span "Шаблоны" at bounding box center [90, 328] width 65 height 21
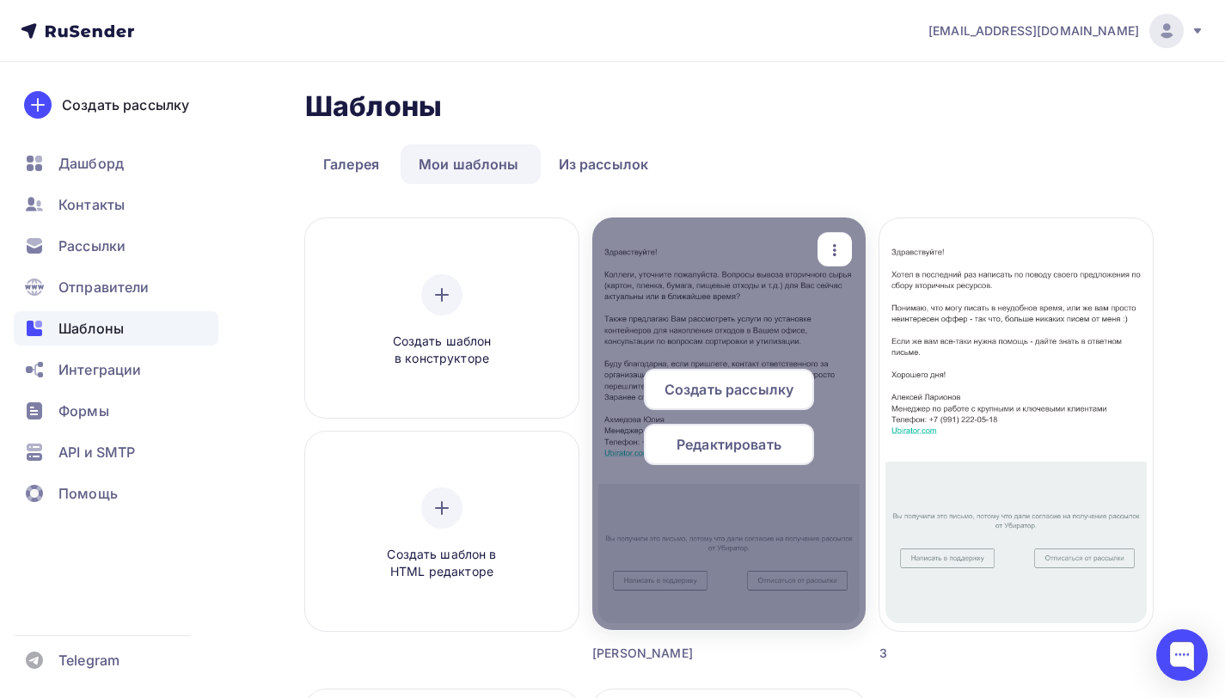
click at [748, 442] on span "Редактировать" at bounding box center [729, 444] width 105 height 21
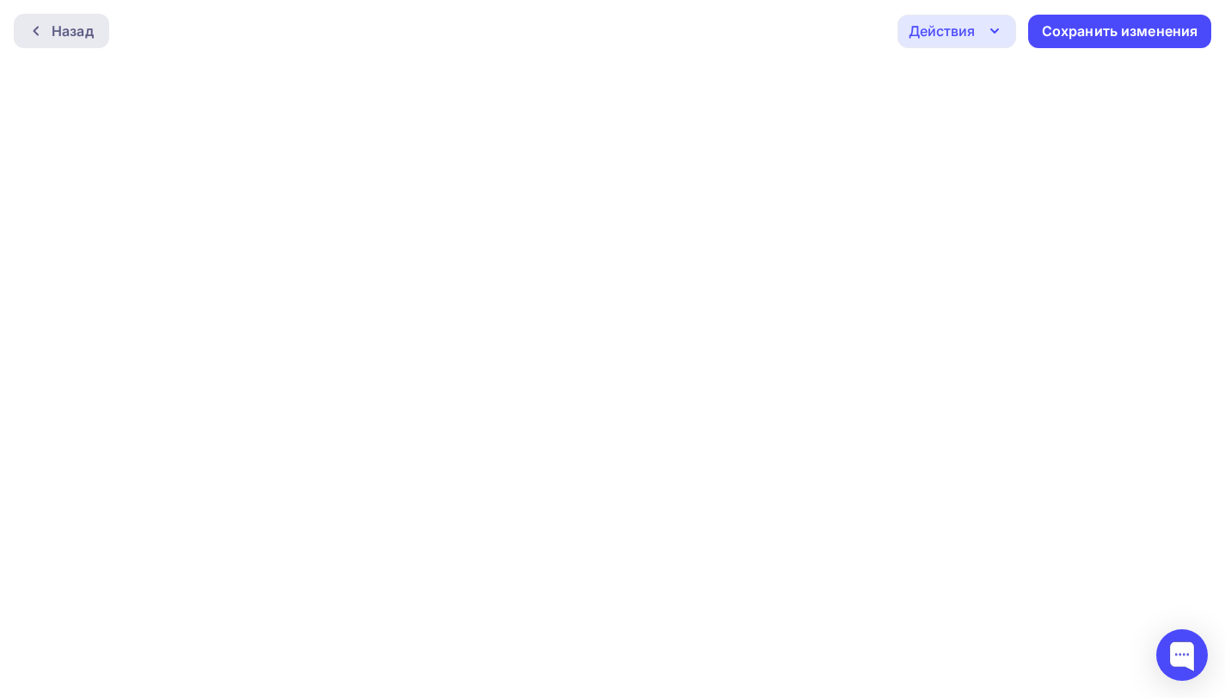
click at [56, 25] on div "Назад" at bounding box center [73, 31] width 42 height 21
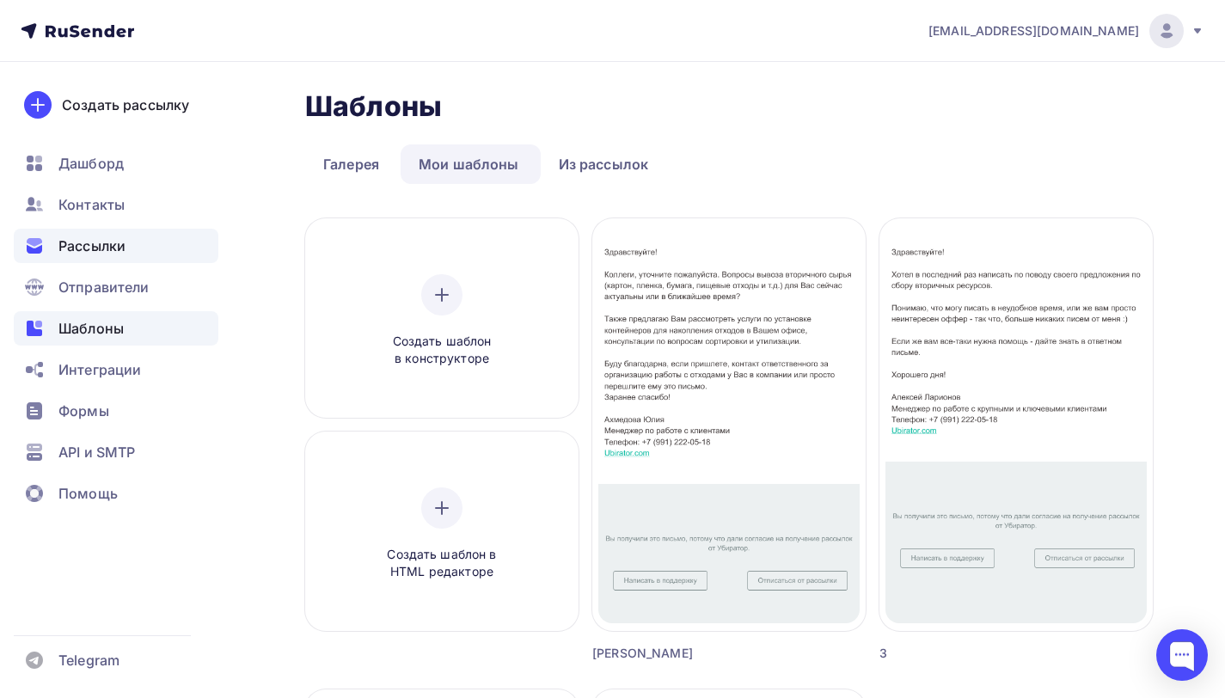
click at [91, 243] on span "Рассылки" at bounding box center [91, 246] width 67 height 21
